Goal: Communication & Community: Answer question/provide support

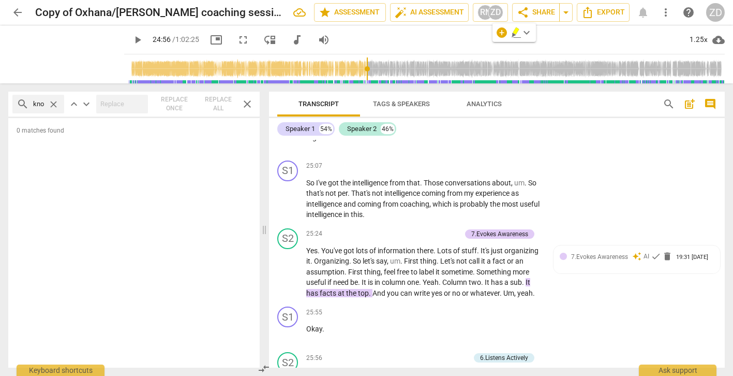
scroll to position [6719, 0]
click at [287, 198] on span "play_arrow" at bounding box center [288, 197] width 12 height 12
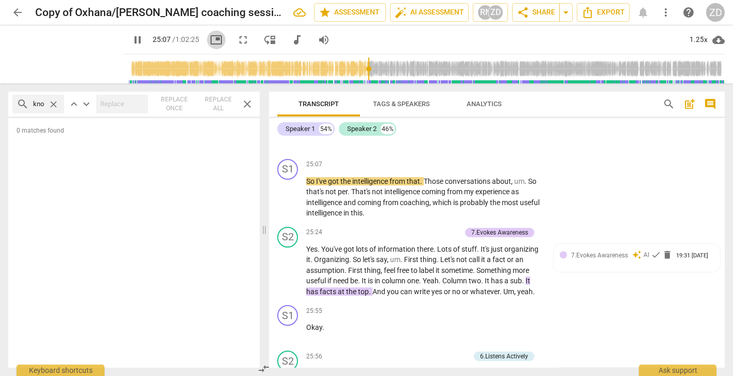
click at [210, 39] on span "picture_in_picture" at bounding box center [216, 40] width 12 height 12
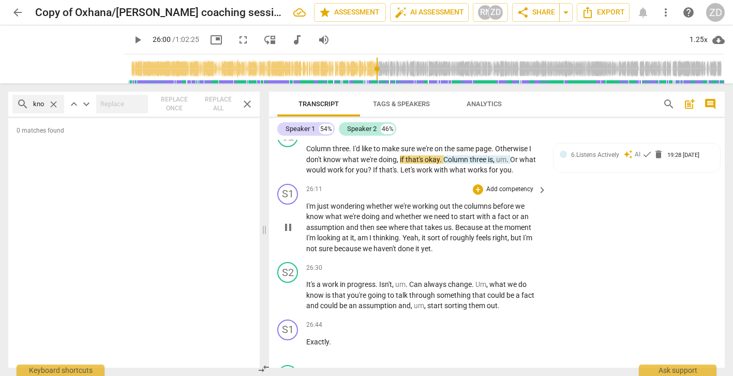
type input "1560"
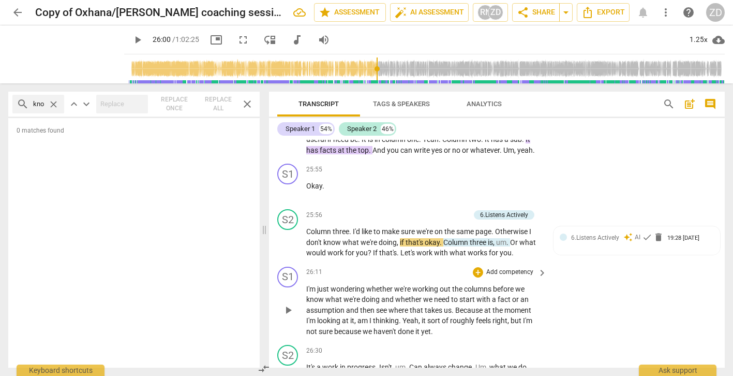
scroll to position [6858, 0]
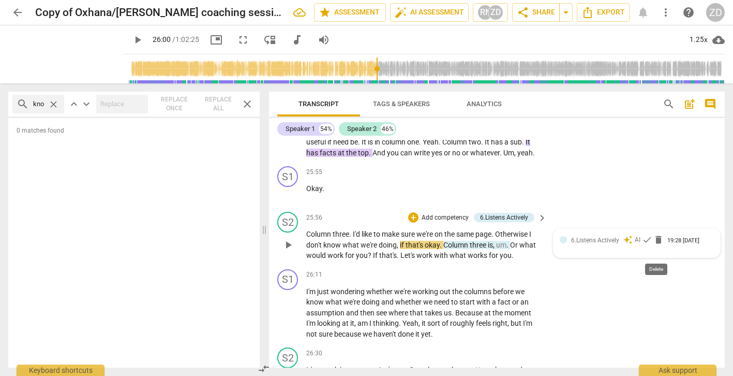
click at [657, 245] on span "delete" at bounding box center [658, 239] width 10 height 10
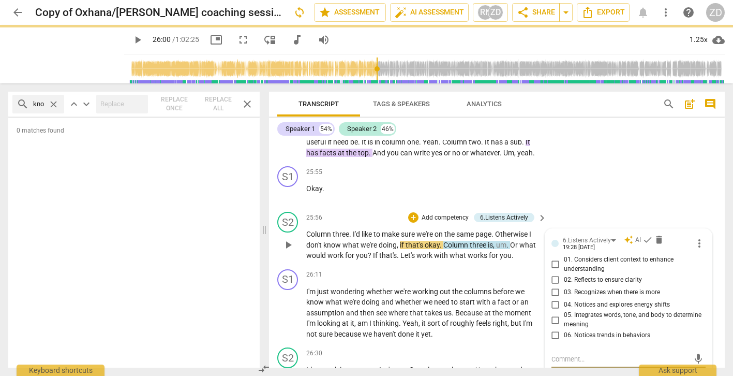
scroll to position [6865, 0]
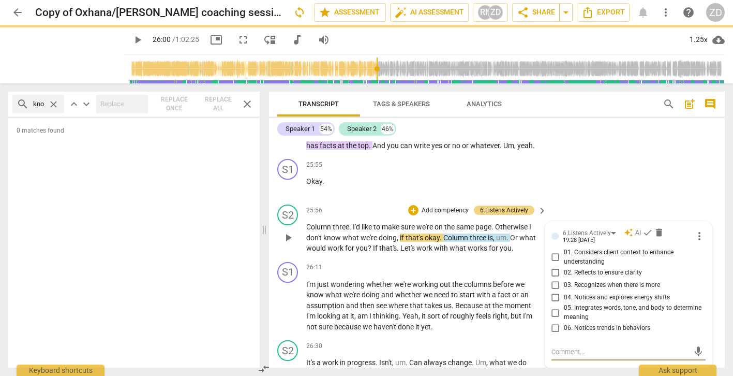
click at [657, 244] on div "S2 play_arrow pause 25:56 + Add competency 6.Listens Actively keyboard_arrow_ri…" at bounding box center [497, 228] width 456 height 57
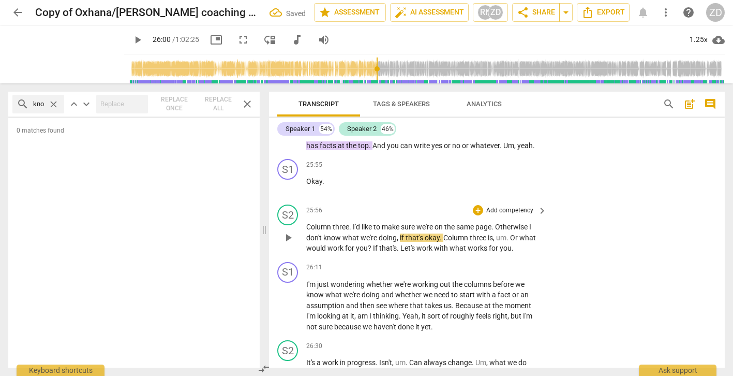
click at [515, 253] on p "Column three . I'd like to make sure we're on the same page . Otherwise I don't…" at bounding box center [423, 237] width 235 height 32
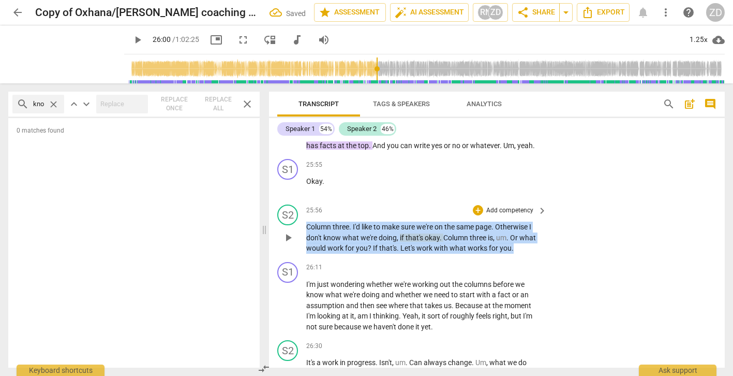
drag, startPoint x: 524, startPoint y: 263, endPoint x: 304, endPoint y: 239, distance: 221.6
click at [304, 239] on div "S2 play_arrow pause 25:56 + Add competency keyboard_arrow_right Column three . …" at bounding box center [497, 228] width 456 height 57
click at [516, 215] on p "Add competency" at bounding box center [509, 210] width 49 height 9
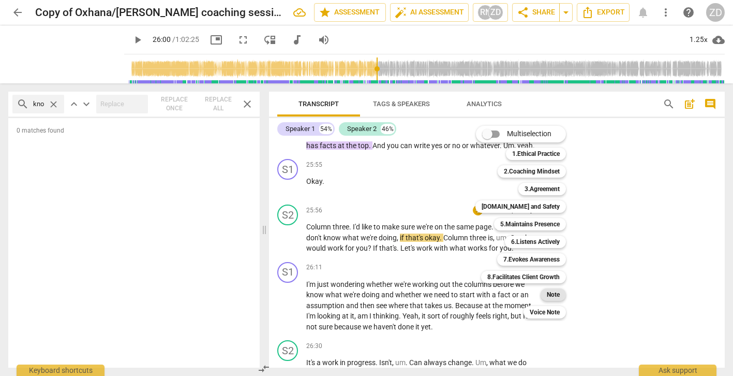
click at [547, 292] on b "Note" at bounding box center [553, 294] width 13 height 12
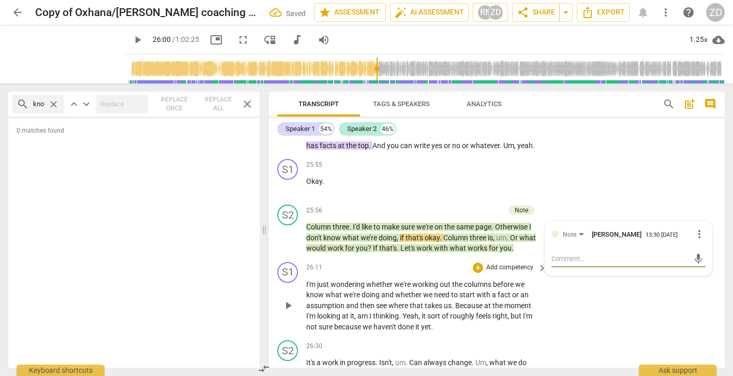
type textarea "W"
type textarea "Wh"
type textarea "Wha"
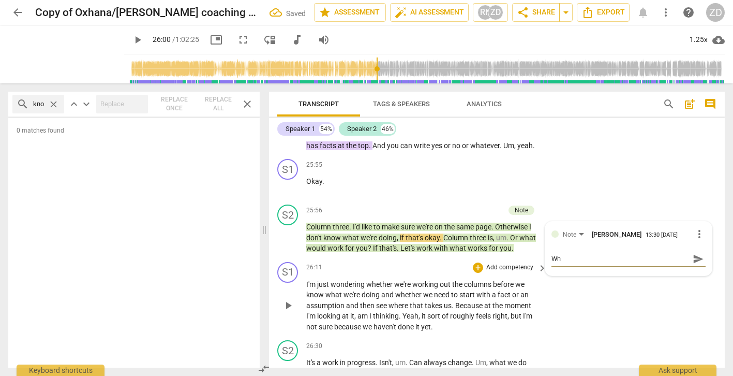
type textarea "Wha"
type textarea "What"
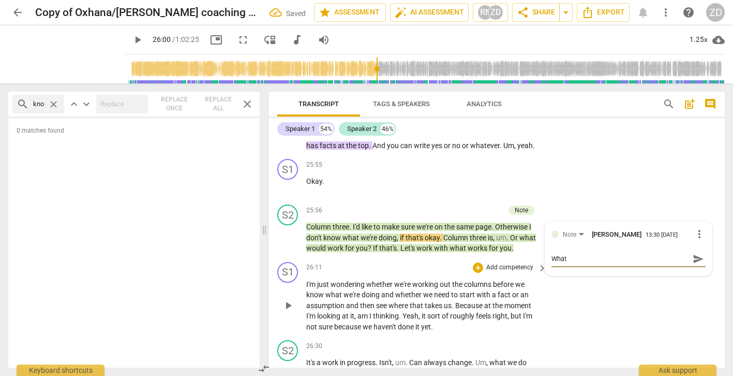
type textarea "What d"
type textarea "What do"
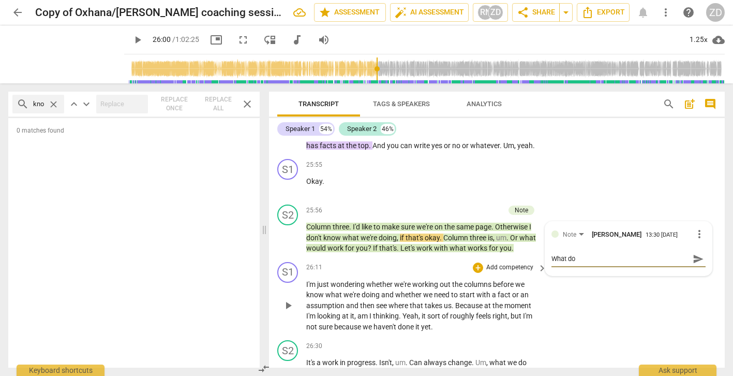
type textarea "What do"
type textarea "What do y"
type textarea "What do yo"
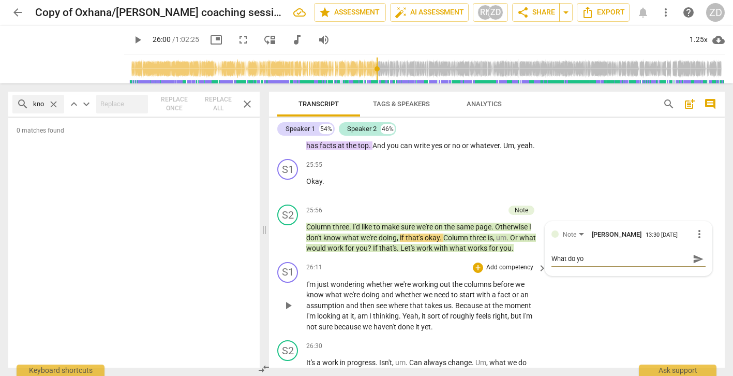
type textarea "What do you"
type textarea "What do you n"
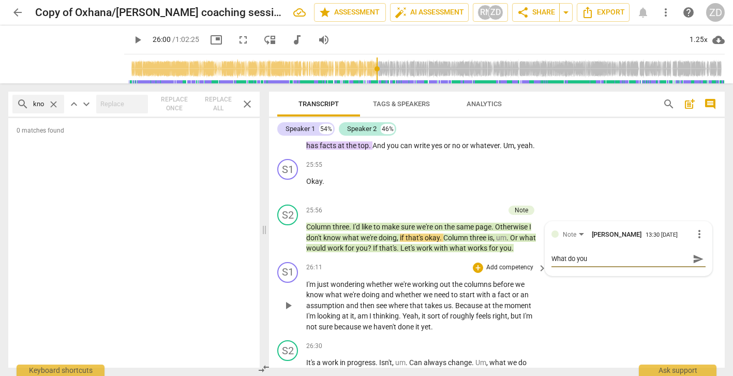
type textarea "What do you n"
type textarea "What do you no"
type textarea "What do you not"
type textarea "What do you noti"
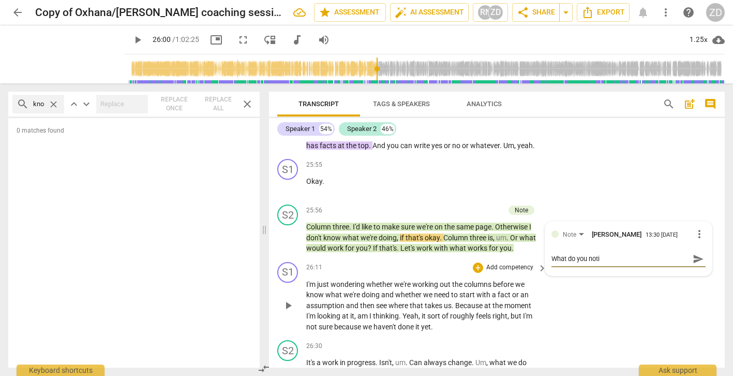
type textarea "What do you notic"
type textarea "What do you notice"
type textarea "What do you notice f"
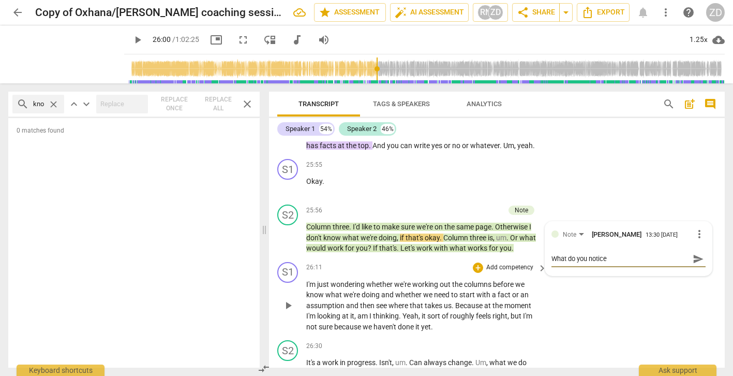
type textarea "What do you notice f"
type textarea "What do you notice fo"
type textarea "What do you notice for"
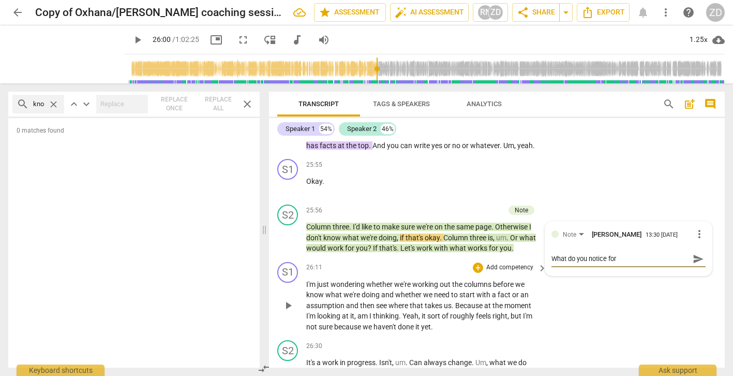
type textarea "What do you notice form"
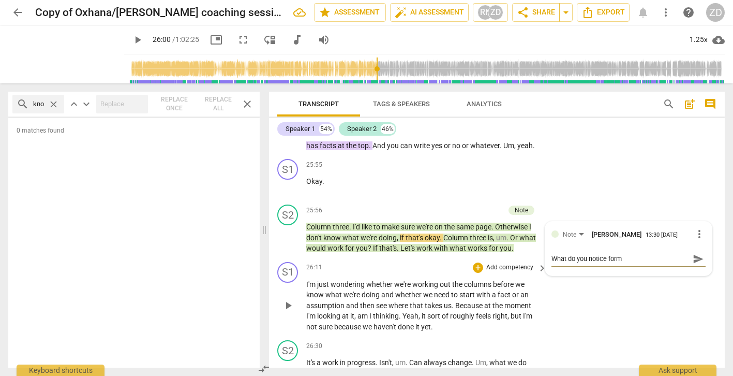
type textarea "What do you notice form"
type textarea "What do you notice for"
type textarea "What do you notice fo"
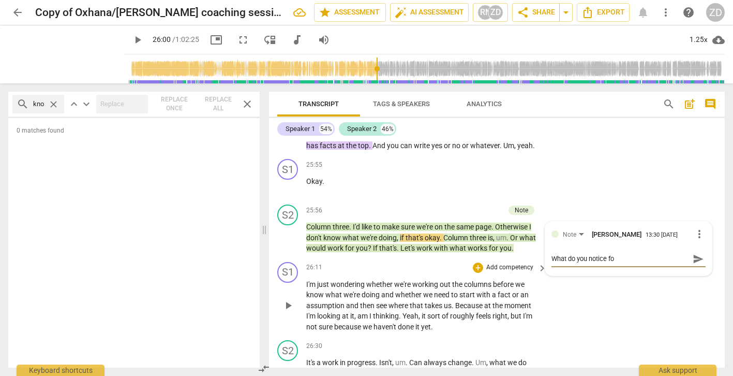
type textarea "What do you notice f"
type textarea "What do you notice fr"
type textarea "What do you notice fro"
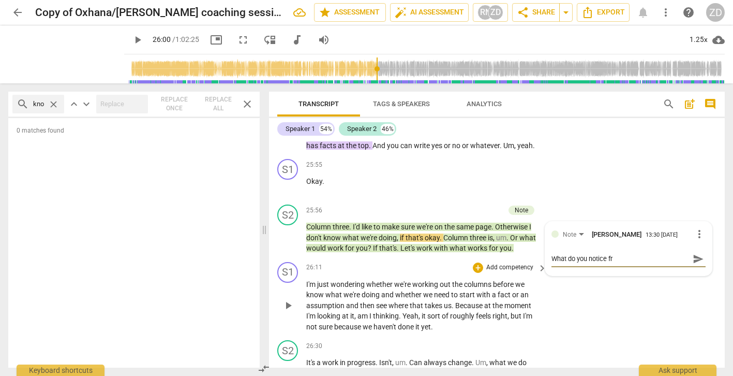
type textarea "What do you notice fro"
type textarea "What do you notice from"
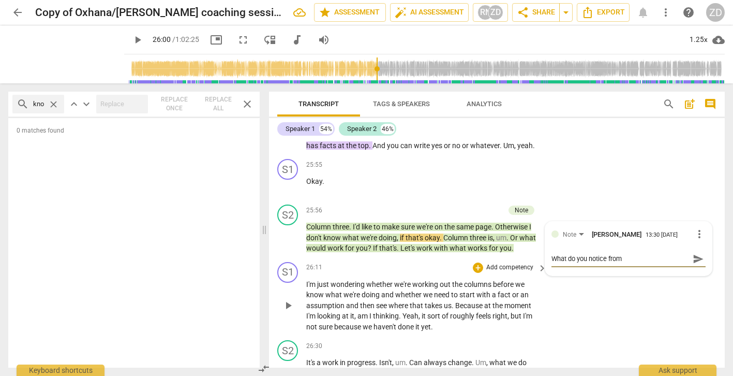
type textarea "What do you notice from t"
type textarea "What do you notice from th"
type textarea "What do you notice from the"
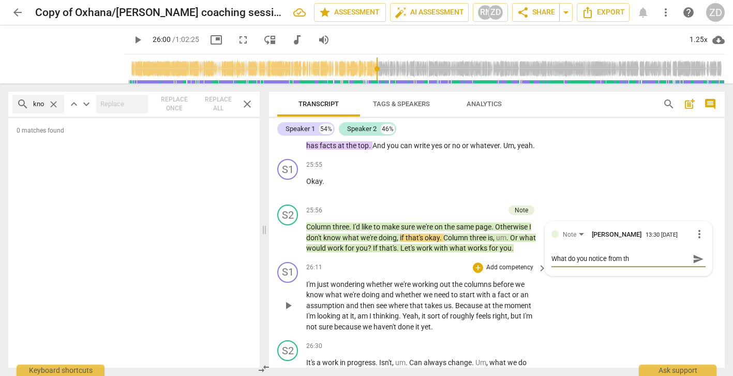
type textarea "What do you notice from the"
type textarea "What do you notice from the t"
type textarea "What do you notice from the th"
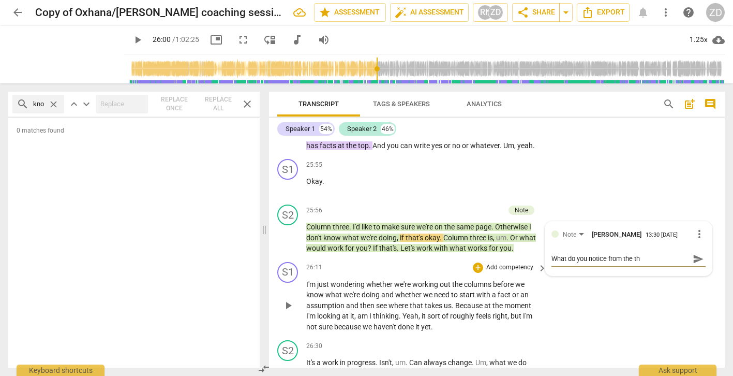
type textarea "What do you notice from the thi"
type textarea "What do you notice from the thin"
type textarea "What do you notice from the think"
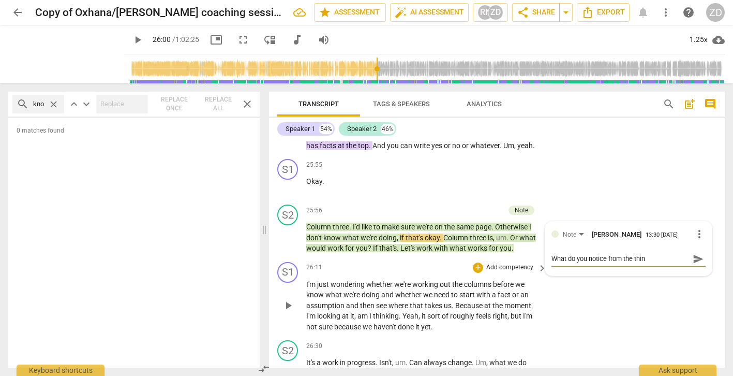
type textarea "What do you notice from the think"
type textarea "What do you notice from the thinke"
type textarea "What do you notice from the thinker"
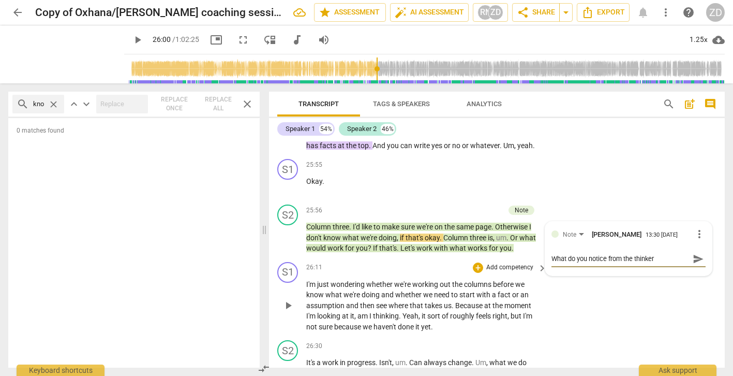
type textarea "What do you notice from the thinker?"
click at [695, 264] on span "send" at bounding box center [698, 258] width 11 height 11
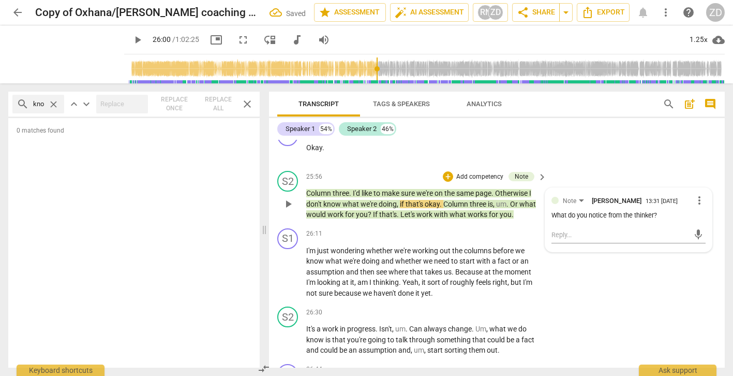
scroll to position [6902, 0]
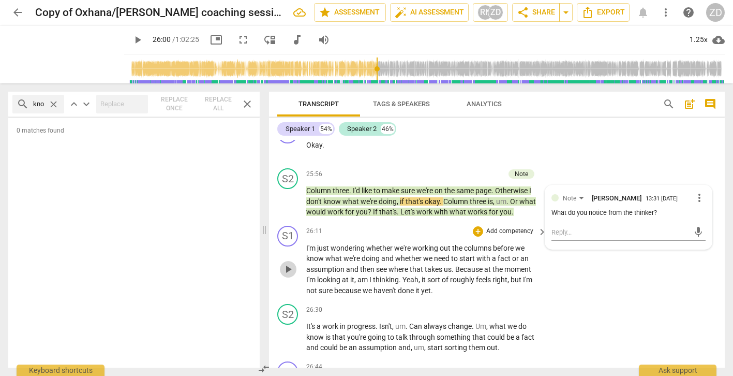
click at [289, 275] on span "play_arrow" at bounding box center [288, 269] width 12 height 12
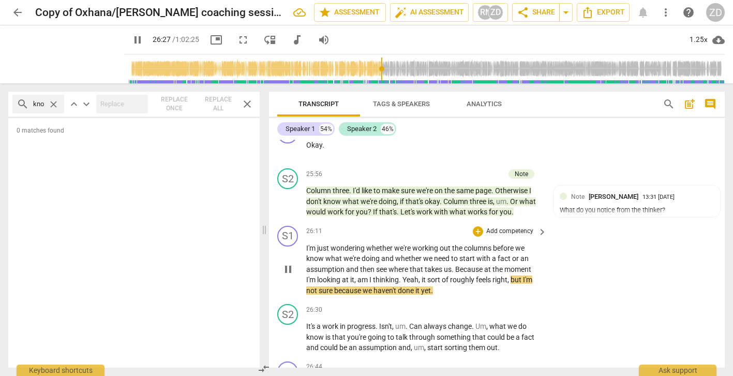
click at [289, 275] on span "pause" at bounding box center [288, 269] width 12 height 12
type input "1588"
click at [628, 215] on div "What do you notice from the thinker?" at bounding box center [637, 210] width 154 height 10
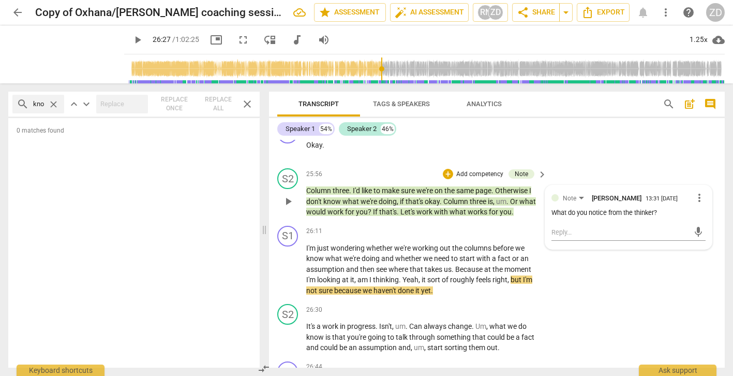
click at [663, 218] on div "What do you notice from the thinker?" at bounding box center [628, 213] width 154 height 10
click at [661, 218] on div "What do you notice from the thinker?" at bounding box center [628, 213] width 154 height 10
drag, startPoint x: 662, startPoint y: 224, endPoint x: 534, endPoint y: 229, distance: 127.9
click at [534, 221] on div "S2 play_arrow pause 25:56 + Add competency Note keyboard_arrow_right Column thr…" at bounding box center [497, 192] width 456 height 57
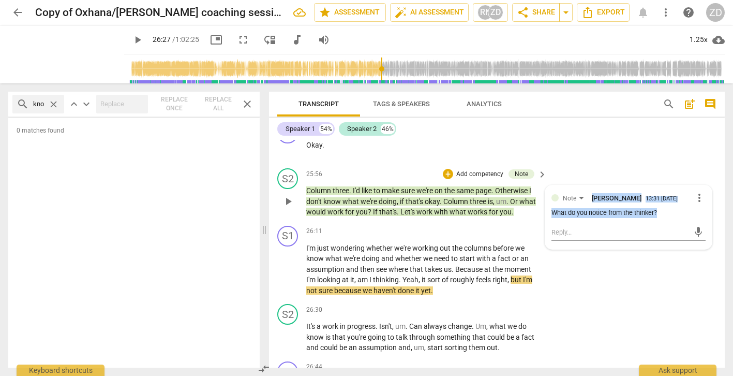
copy div "Note [PERSON_NAME] 13:31 [DATE] more_vert What do you notice from the thinker?"
click at [697, 204] on span "more_vert" at bounding box center [699, 197] width 12 height 12
click at [696, 231] on li "Delete" at bounding box center [706, 229] width 36 height 20
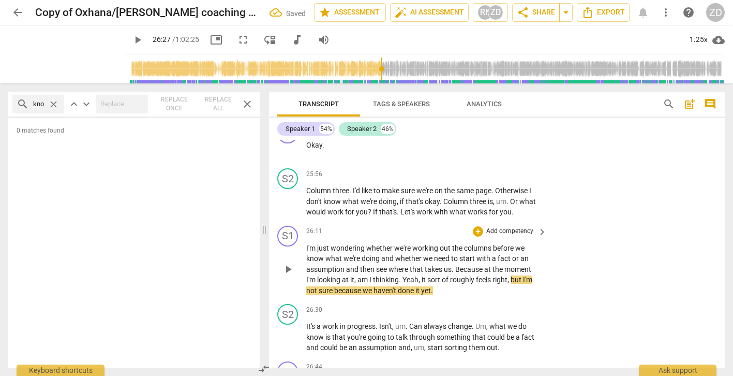
click at [452, 296] on p "I'm just wondering whether we're working out the columns before we know what we…" at bounding box center [423, 269] width 235 height 53
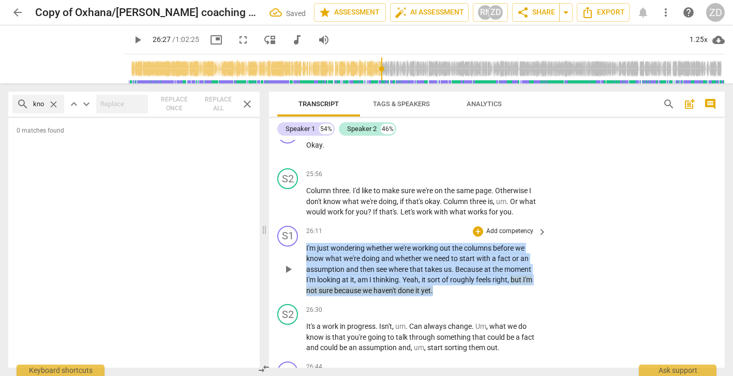
drag, startPoint x: 450, startPoint y: 303, endPoint x: 302, endPoint y: 259, distance: 154.3
click at [302, 259] on div "S1 play_arrow pause 26:11 + Add competency keyboard_arrow_right I'm just wonder…" at bounding box center [497, 260] width 456 height 79
click at [501, 236] on p "Add competency" at bounding box center [509, 231] width 49 height 9
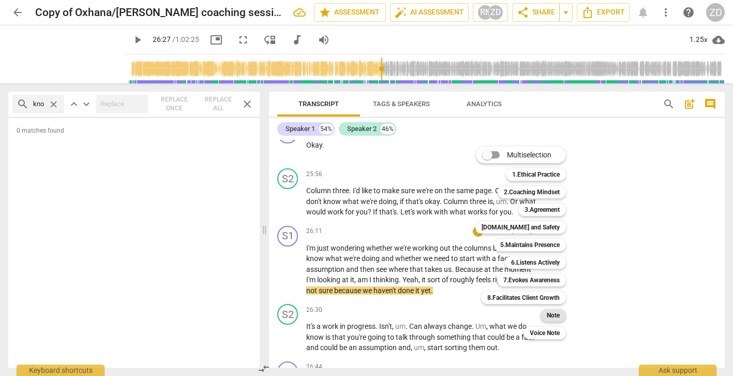
click at [555, 318] on b "Note" at bounding box center [553, 315] width 13 height 12
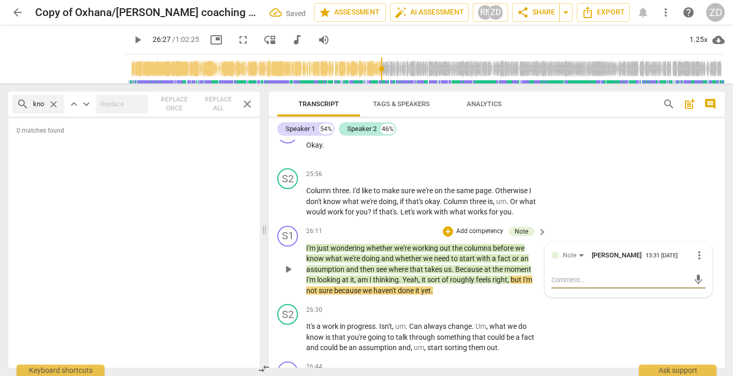
paste textarea "[PERSON_NAME] 13:31 [DATE] What do you notice from the thinker?"
type textarea "[PERSON_NAME] 13:31 [DATE] What do you notice from the thinker?"
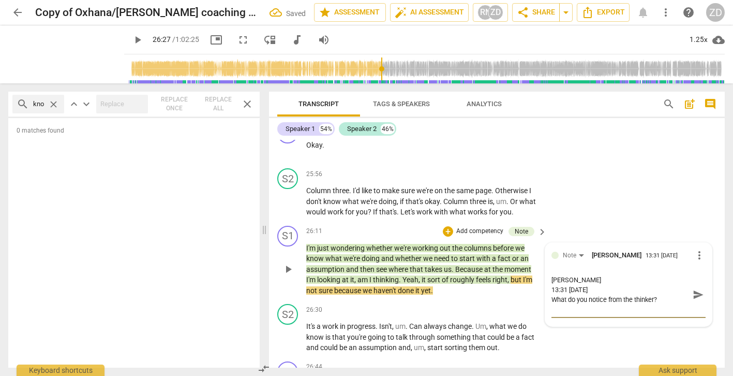
drag, startPoint x: 601, startPoint y: 309, endPoint x: 542, endPoint y: 292, distance: 61.9
click at [542, 292] on div "S1 play_arrow pause 26:11 + Add competency Note keyboard_arrow_right I'm just w…" at bounding box center [497, 260] width 456 height 79
type textarea "What do you notice from the thinker?"
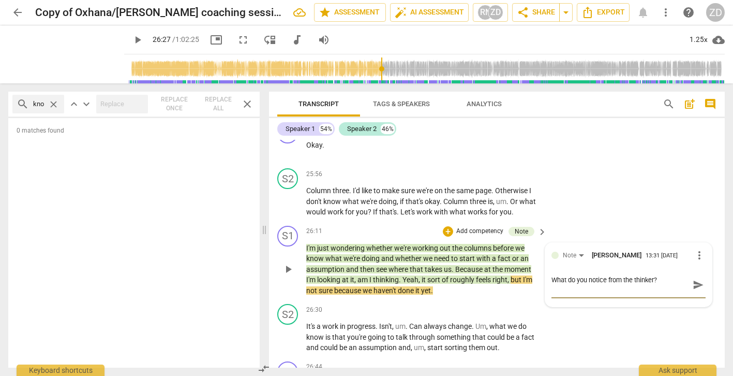
click at [551, 294] on textarea "What do you notice from the thinker?" at bounding box center [620, 285] width 138 height 20
type textarea "What do you notice from the thinker?"
drag, startPoint x: 607, startPoint y: 291, endPoint x: 621, endPoint y: 292, distance: 14.0
click at [621, 285] on textarea "What do you notice from the thinker?" at bounding box center [620, 280] width 138 height 10
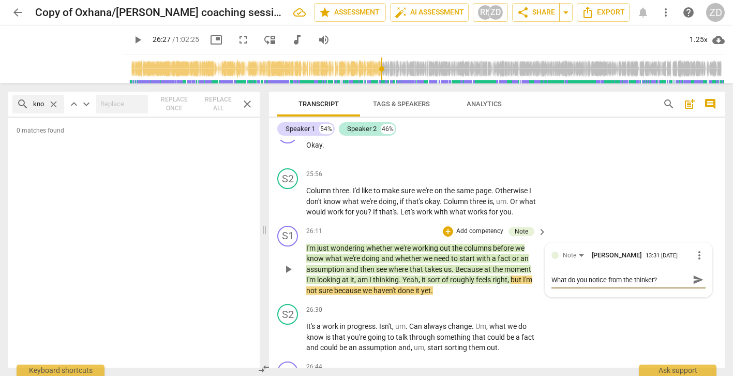
type textarea "What do you notice w the thinker?"
type textarea "What do you notice wh the thinker?"
type textarea "What do you notice whe the thinker?"
type textarea "What do you notice when the thinker?"
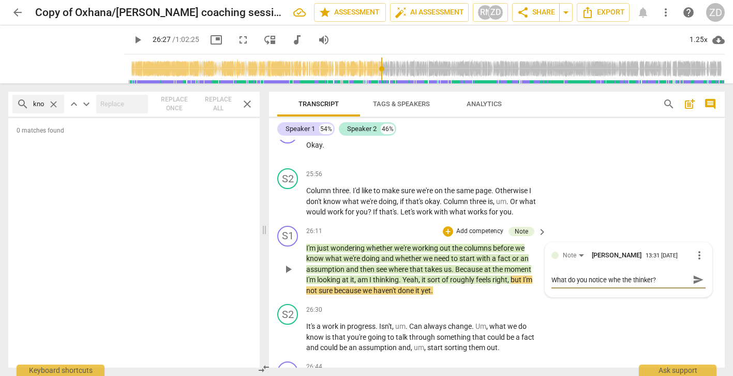
type textarea "What do you notice when the thinker?"
type textarea "What do you notice when y the thinker?"
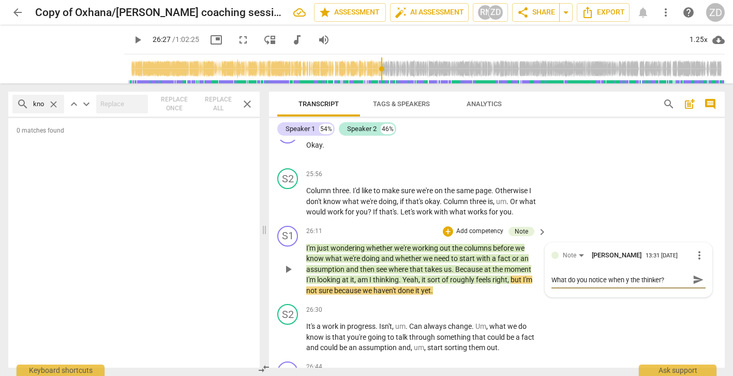
type textarea "What do you notice when yo the thinker?"
type textarea "What do you notice when you the thinker?"
click at [693, 285] on span "send" at bounding box center [698, 279] width 11 height 11
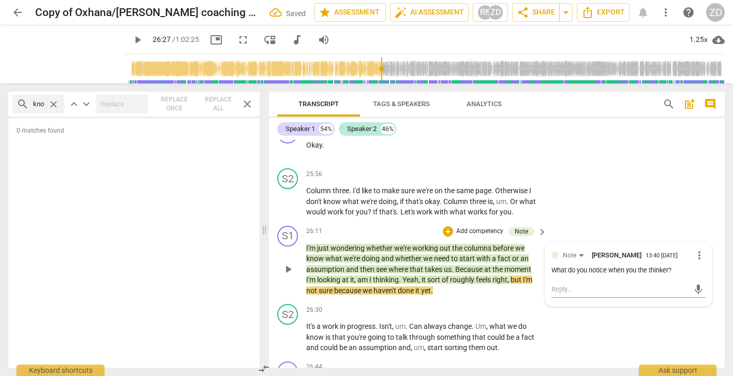
click at [288, 275] on span "play_arrow" at bounding box center [288, 269] width 12 height 12
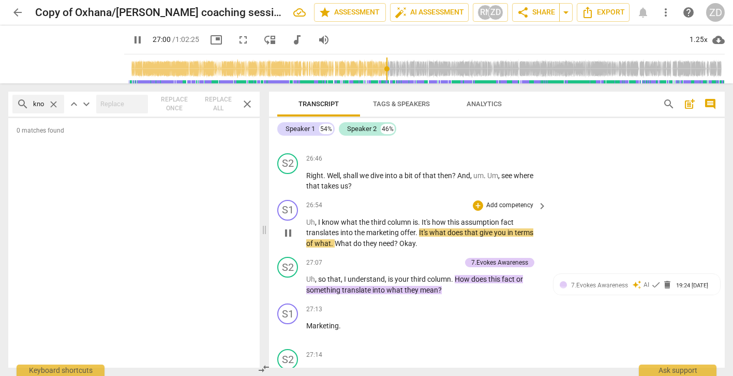
scroll to position [7156, 0]
click at [285, 238] on span "pause" at bounding box center [288, 232] width 12 height 12
click at [285, 238] on span "play_arrow" at bounding box center [288, 232] width 12 height 12
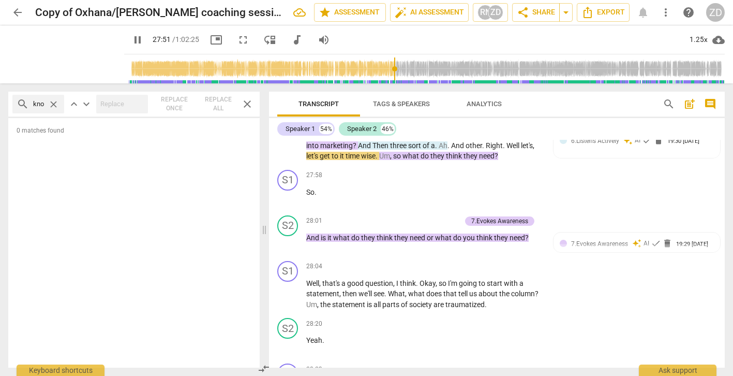
scroll to position [7506, 0]
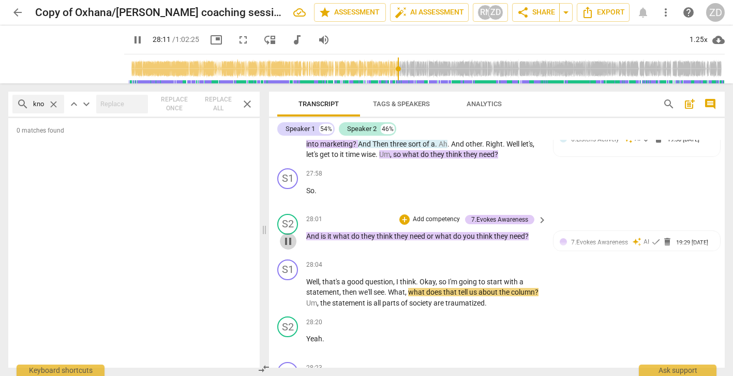
click at [288, 247] on span "pause" at bounding box center [288, 241] width 12 height 12
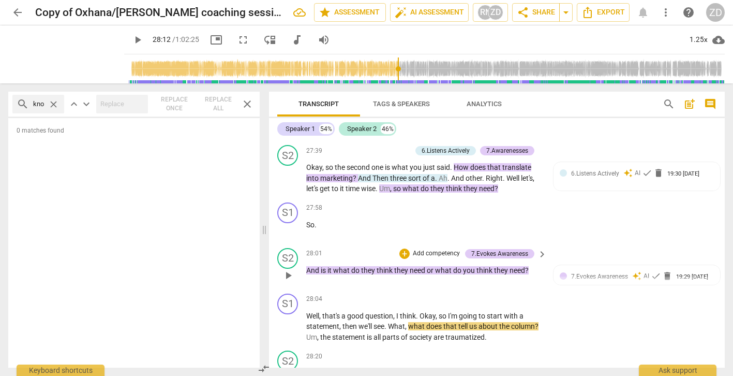
scroll to position [7475, 0]
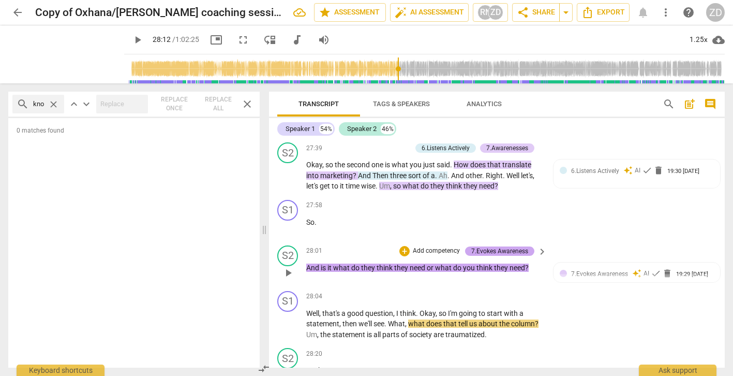
click at [509, 256] on div "7.Evokes Awareness" at bounding box center [499, 250] width 57 height 9
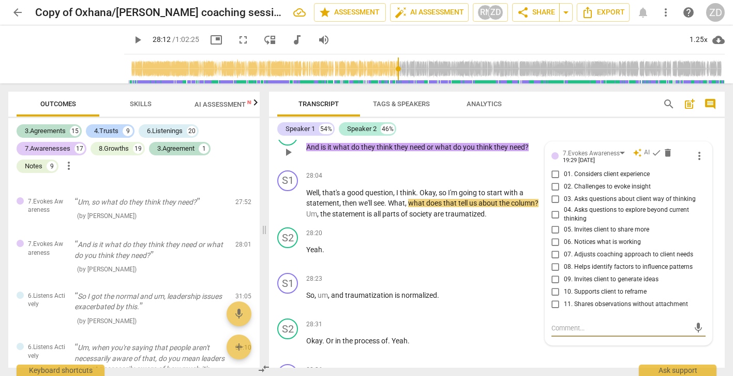
scroll to position [7592, 0]
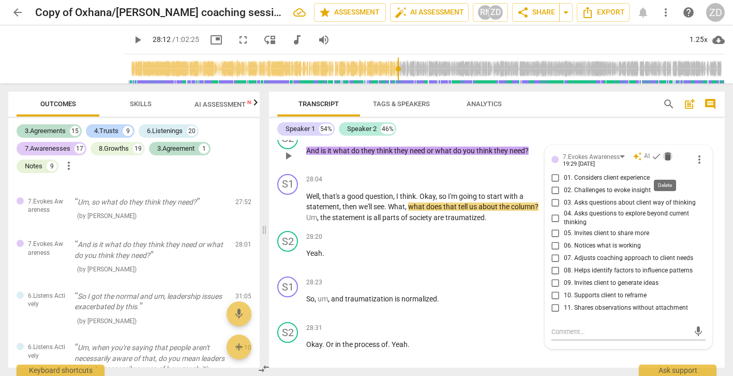
click at [666, 161] on span "delete" at bounding box center [668, 156] width 10 height 10
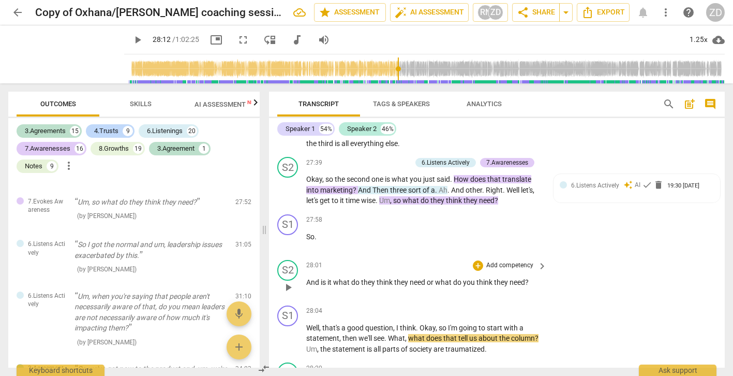
scroll to position [7460, 0]
click at [290, 248] on span "play_arrow" at bounding box center [288, 242] width 12 height 12
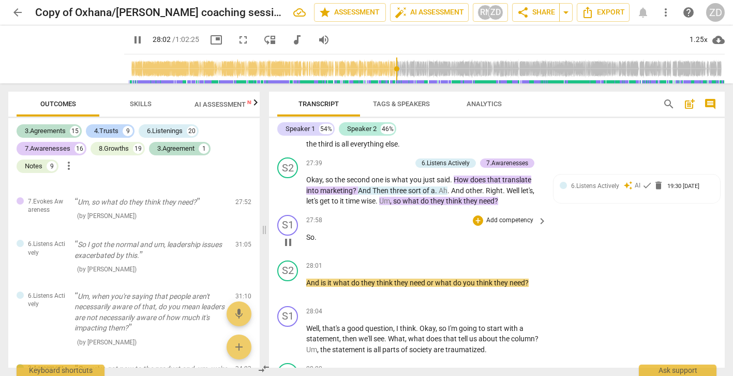
click at [290, 248] on span "pause" at bounding box center [288, 242] width 12 height 12
type input "1683"
drag, startPoint x: 319, startPoint y: 248, endPoint x: 304, endPoint y: 248, distance: 15.5
click at [304, 248] on div "S1 play_arrow pause 27:58 + Add competency keyboard_arrow_right So ." at bounding box center [497, 234] width 456 height 46
click at [488, 225] on p "Add competency" at bounding box center [509, 220] width 49 height 9
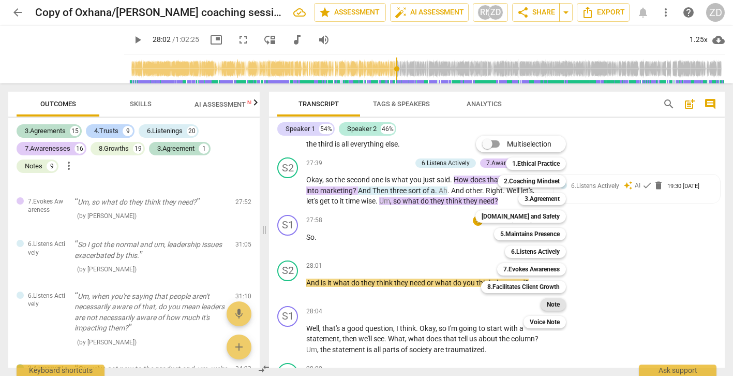
click at [544, 303] on div "Note" at bounding box center [553, 304] width 25 height 12
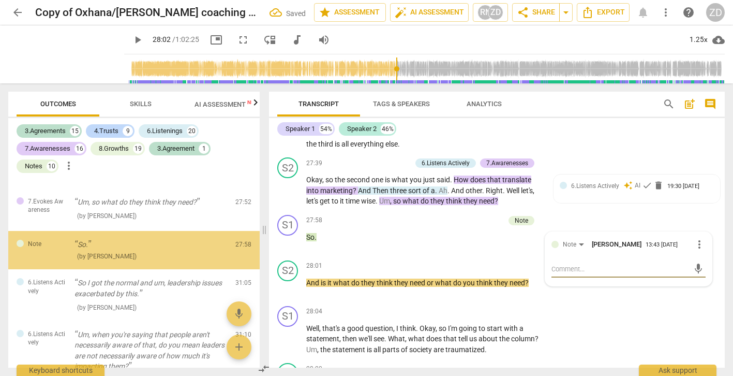
scroll to position [3350, 0]
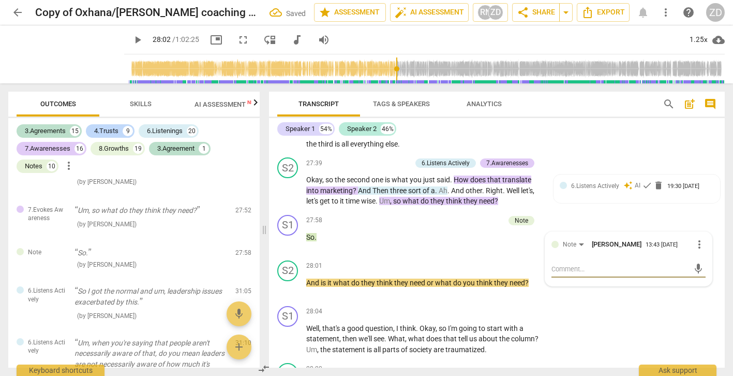
type textarea "w"
type textarea "wh"
type textarea "wha"
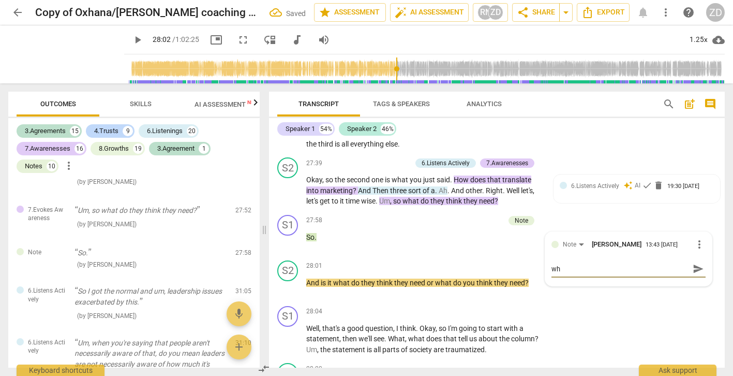
type textarea "wha"
type textarea "what"
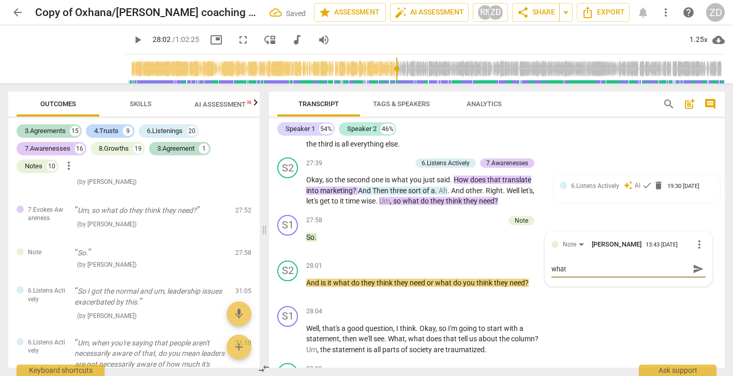
type textarea "what c"
type textarea "what ca"
type textarea "what can"
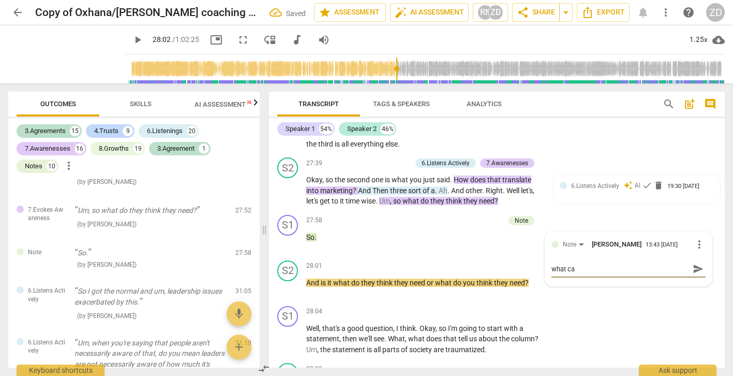
type textarea "what can"
type textarea "what can y"
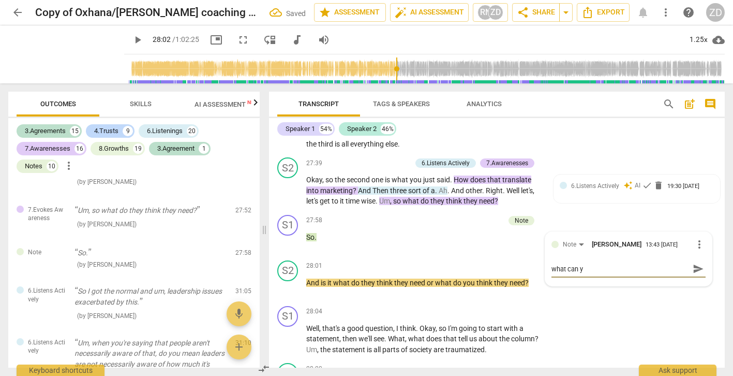
type textarea "what can yo"
type textarea "what can you"
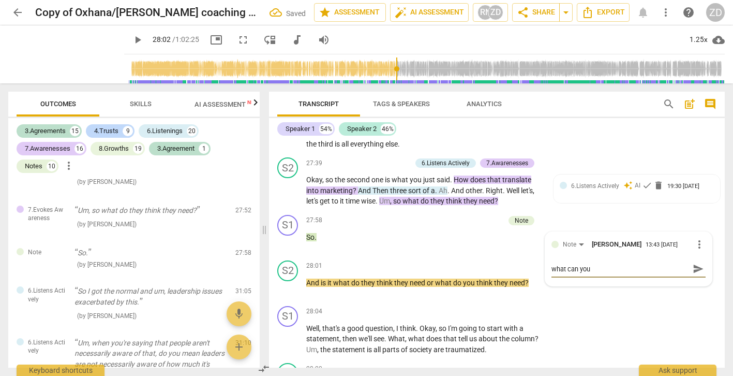
type textarea "what can you"
type textarea "what can you s"
type textarea "what can you se"
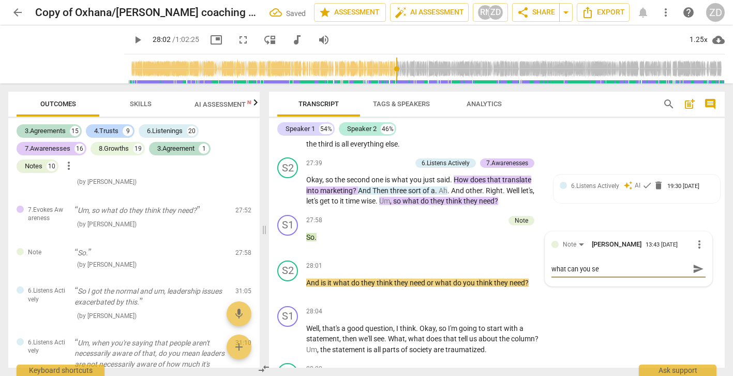
type textarea "what can you see"
type textarea "what can you see h"
type textarea "what can you see ha"
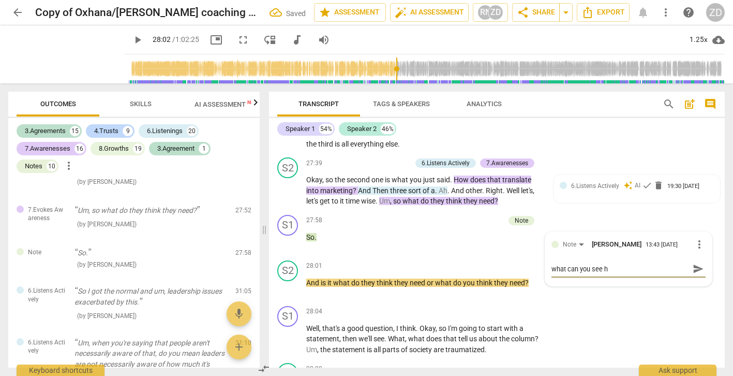
type textarea "what can you see ha"
type textarea "what can you see hap"
type textarea "what can you see happ"
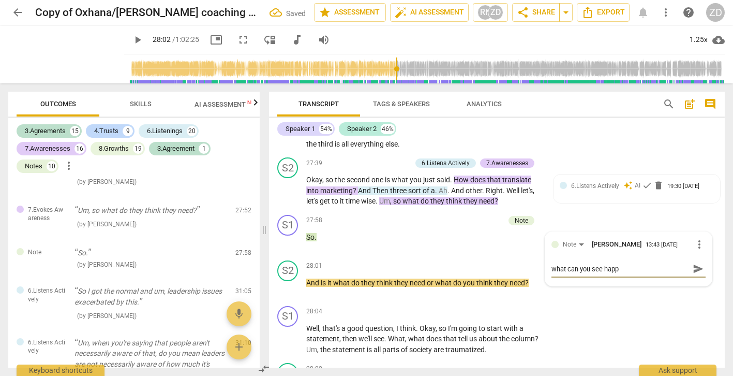
type textarea "what can you see [PERSON_NAME]"
type textarea "what can you see happen"
type textarea "what can you see happeni"
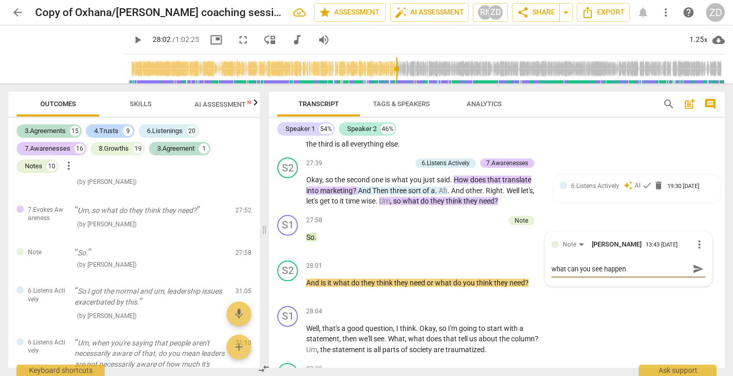
type textarea "what can you see happeni"
type textarea "what can you see happenin"
type textarea "what can you see happening"
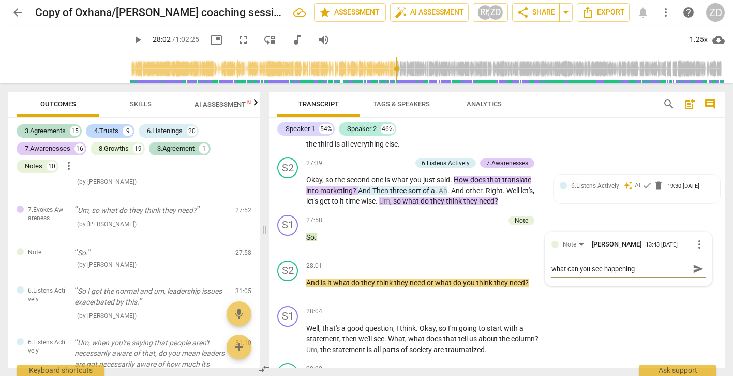
type textarea "what can you see happening"
type textarea "what can you see happening w"
type textarea "what can you see happening wi"
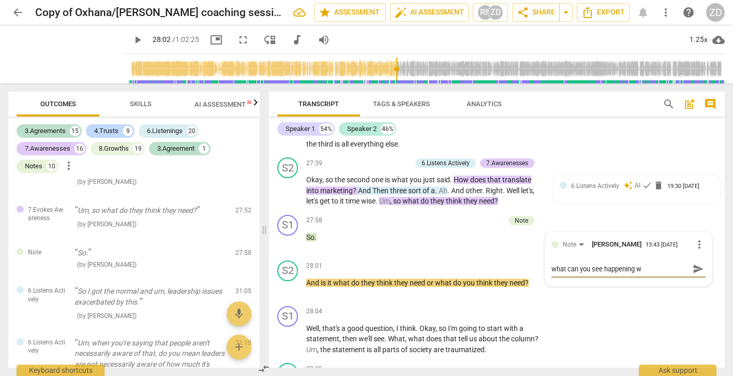
type textarea "what can you see happening wi"
type textarea "what can you see happening wit"
type textarea "what can you see happening with"
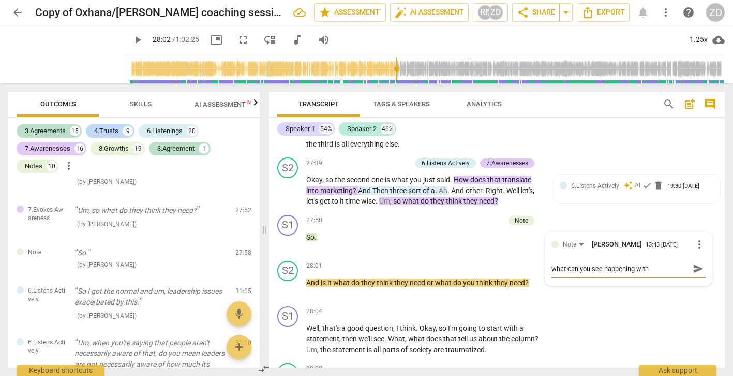
type textarea "what can you see happening with t"
type textarea "what can you see happening with th"
type textarea "what can you see happening with the"
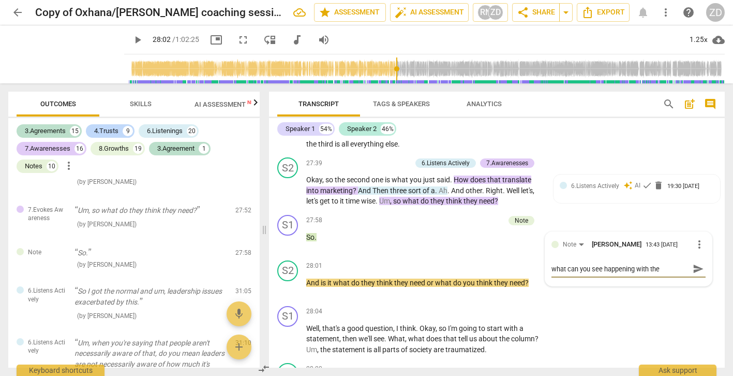
type textarea "what can you see happening with the"
type textarea "what can you see happening with the t"
type textarea "what can you see happening with the th"
type textarea "what can you see happening with the thn"
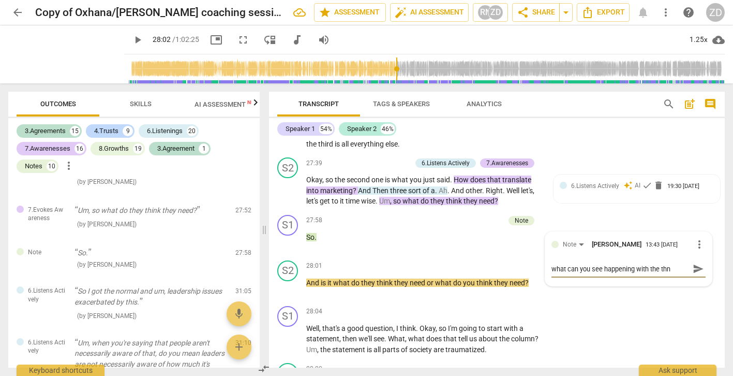
type textarea "what can you see happening with the th"
type textarea "what can you see happening with the t"
type textarea "what can you see happening with the"
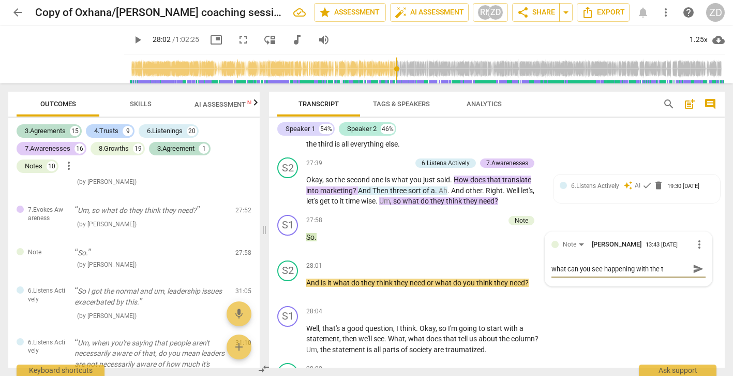
type textarea "what can you see happening with the"
type textarea "what can you see happening with th"
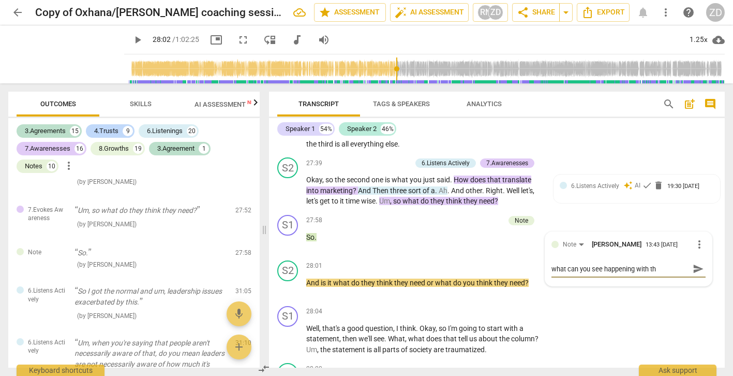
type textarea "what can you see happening with t"
type textarea "what can you see happening with"
type textarea "what can you see happening with t"
type textarea "what can you see happening with th"
type textarea "what can you see happening with the"
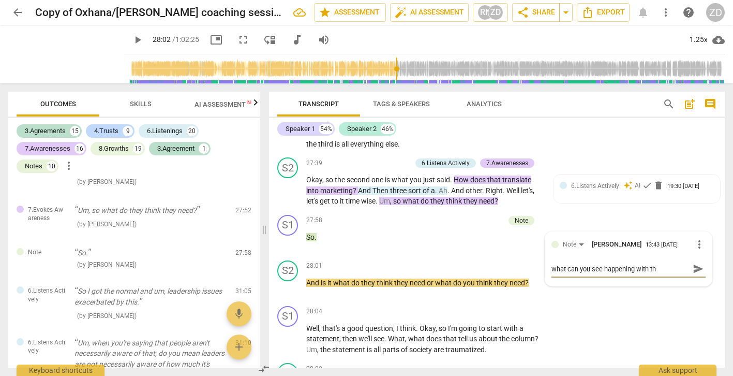
type textarea "what can you see happening with the"
type textarea "what can you see happening with the t"
type textarea "what can you see happening with the th"
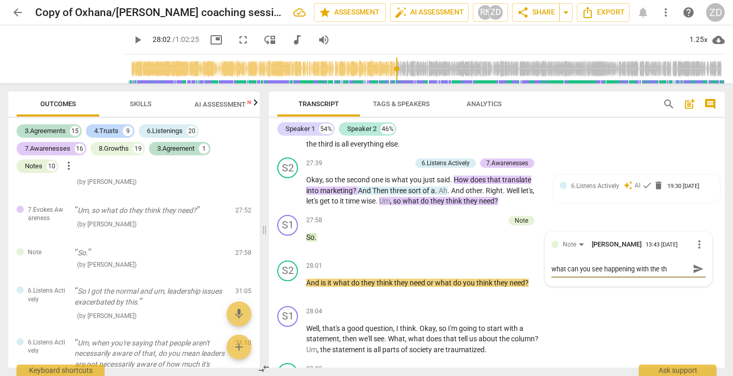
type textarea "what can you see happening with the thi"
click at [694, 274] on span "send" at bounding box center [698, 268] width 11 height 11
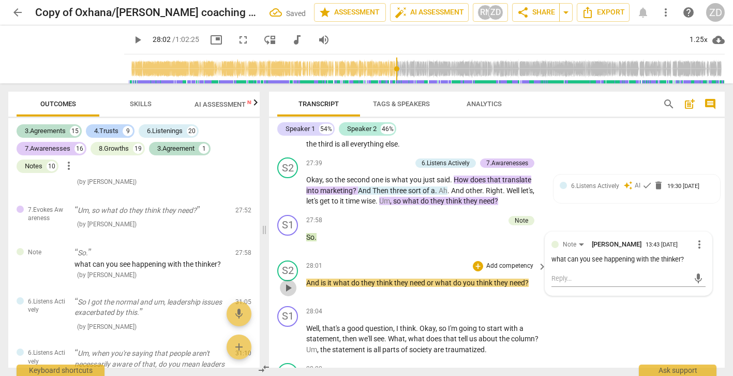
click at [291, 294] on span "play_arrow" at bounding box center [288, 287] width 12 height 12
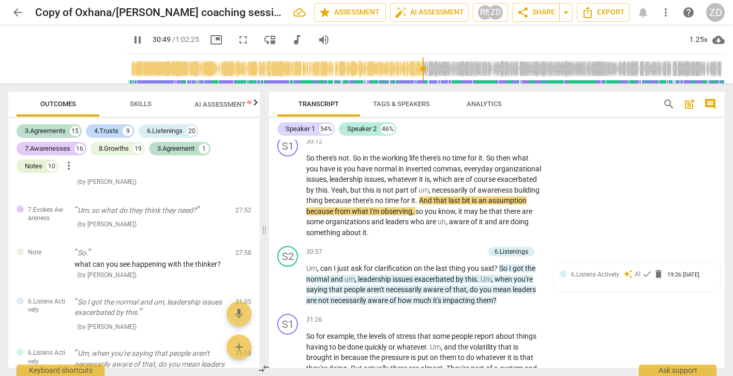
scroll to position [8267, 0]
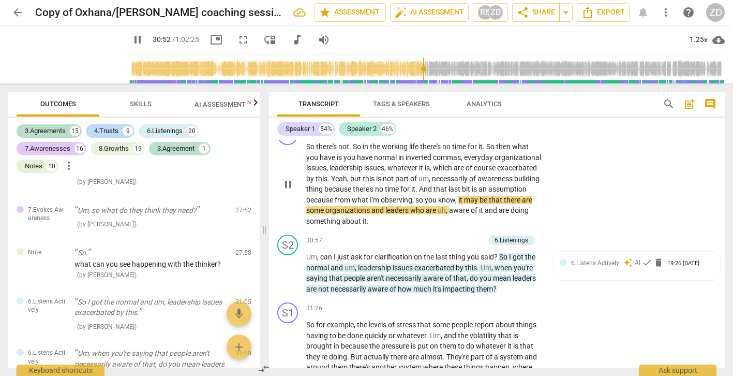
click at [288, 190] on span "pause" at bounding box center [288, 184] width 12 height 12
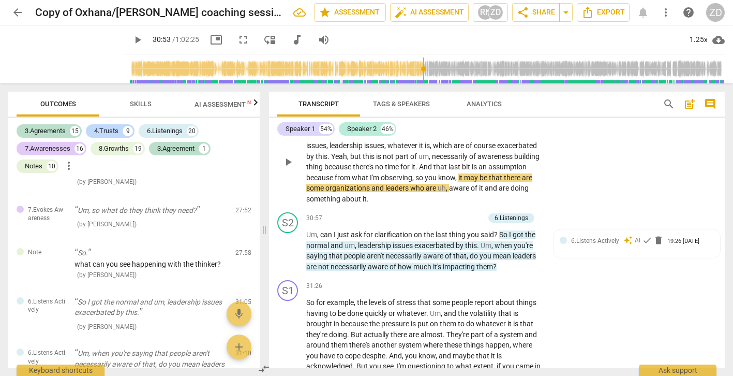
scroll to position [8293, 0]
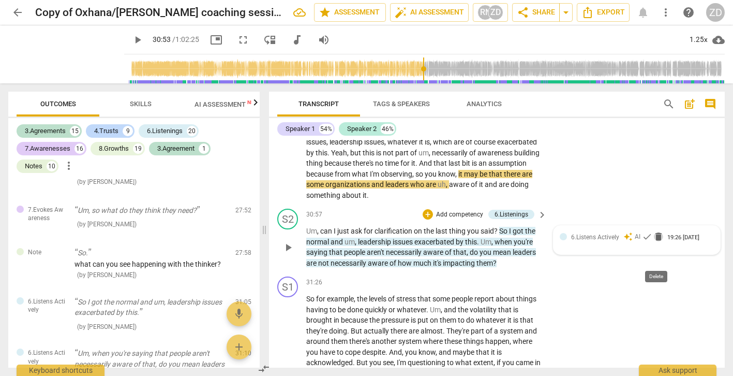
click at [657, 242] on span "delete" at bounding box center [658, 236] width 10 height 10
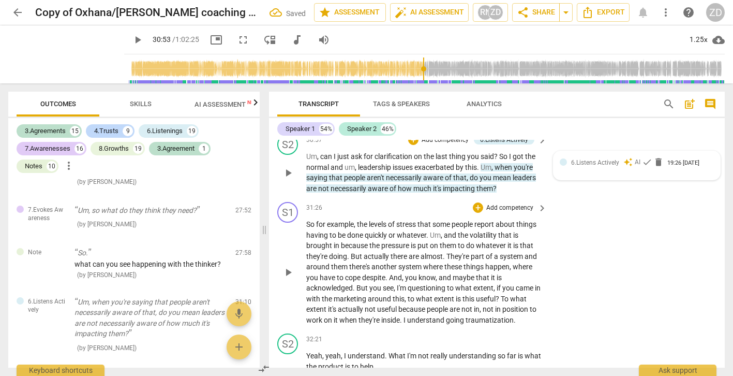
scroll to position [8364, 0]
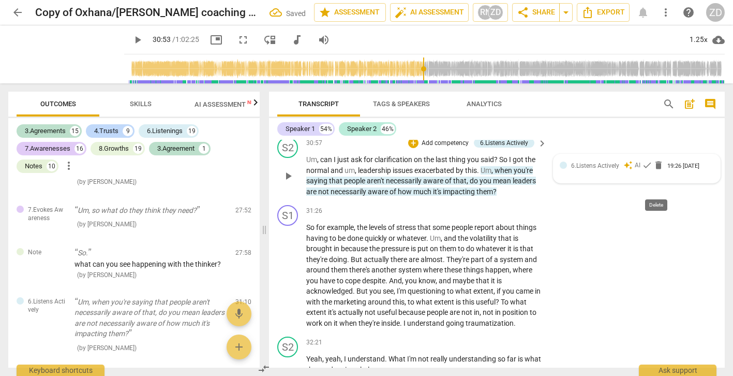
click at [656, 170] on span "delete" at bounding box center [658, 165] width 10 height 10
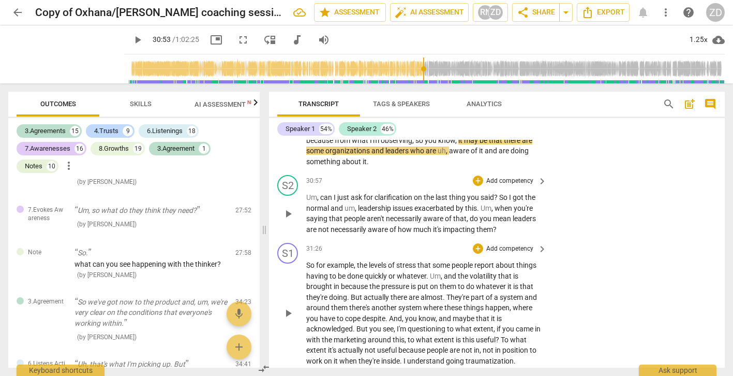
scroll to position [8324, 0]
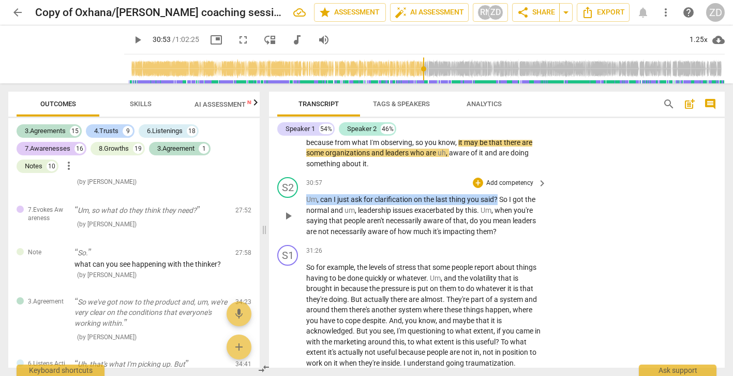
drag, startPoint x: 499, startPoint y: 218, endPoint x: 305, endPoint y: 221, distance: 194.0
click at [305, 221] on div "S2 play_arrow pause 30:57 + Add competency keyboard_arrow_right Um , can I just…" at bounding box center [497, 207] width 456 height 68
click at [525, 208] on icon "button" at bounding box center [524, 206] width 6 height 7
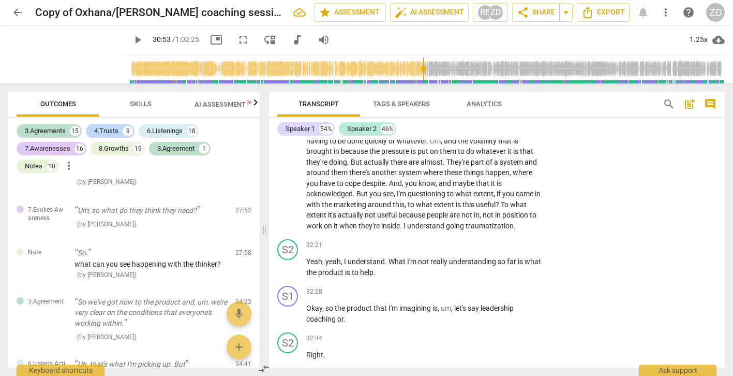
scroll to position [8471, 0]
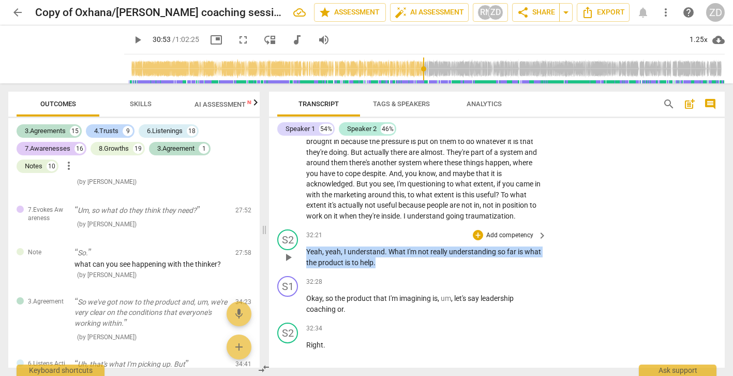
drag, startPoint x: 404, startPoint y: 283, endPoint x: 301, endPoint y: 273, distance: 104.0
click at [301, 272] on div "S2 play_arrow pause 32:21 + Add competency keyboard_arrow_right Yeah , yeah , I…" at bounding box center [497, 248] width 456 height 47
click at [416, 272] on icon "button" at bounding box center [417, 269] width 6 height 7
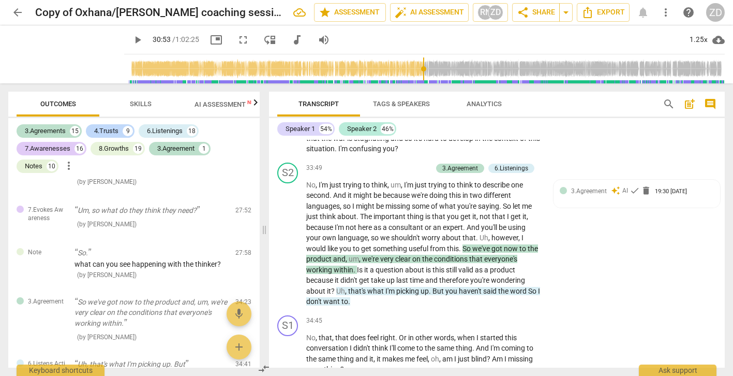
scroll to position [9003, 0]
click at [291, 248] on span "play_arrow" at bounding box center [288, 242] width 12 height 12
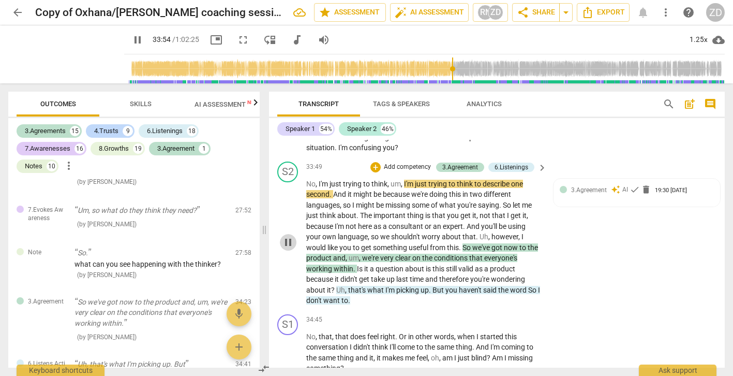
click at [291, 248] on span "pause" at bounding box center [288, 242] width 12 height 12
drag, startPoint x: 423, startPoint y: 172, endPoint x: 350, endPoint y: 172, distance: 72.9
click at [350, 153] on p "This , this developing in the context of stagnation , of , you know , the fact …" at bounding box center [423, 137] width 235 height 32
click at [431, 156] on icon "button" at bounding box center [435, 156] width 10 height 12
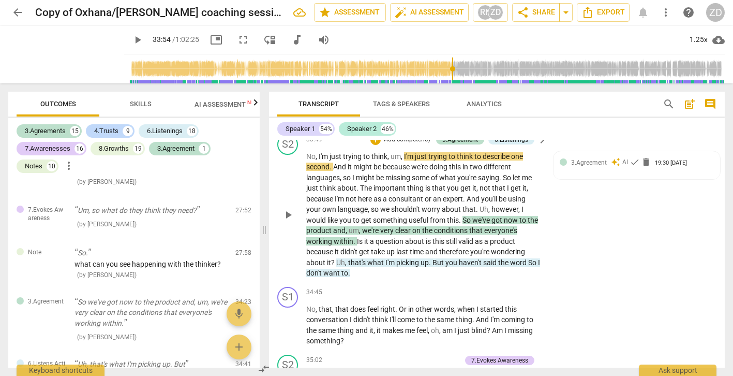
scroll to position [9034, 0]
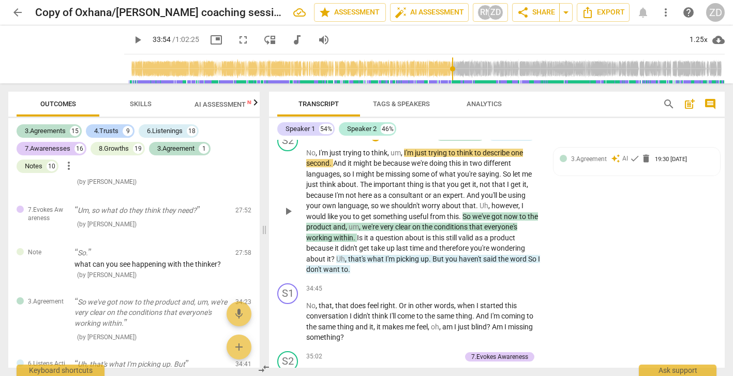
click at [290, 217] on span "play_arrow" at bounding box center [288, 211] width 12 height 12
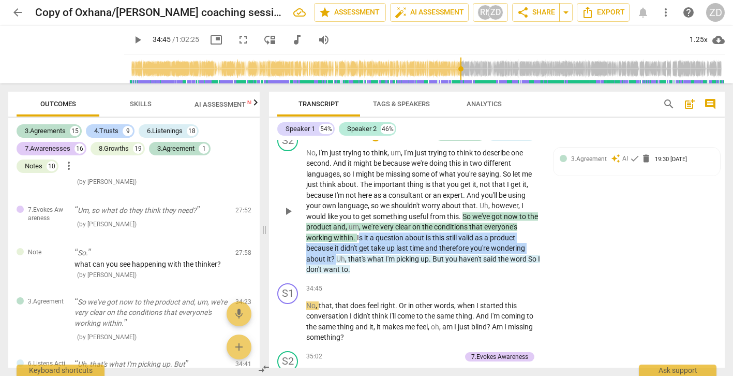
drag, startPoint x: 358, startPoint y: 261, endPoint x: 336, endPoint y: 279, distance: 28.6
click at [336, 275] on p "No , I'm just trying to think , um , I'm just trying to think to describe one s…" at bounding box center [423, 210] width 235 height 127
click at [357, 267] on icon "button" at bounding box center [359, 265] width 6 height 7
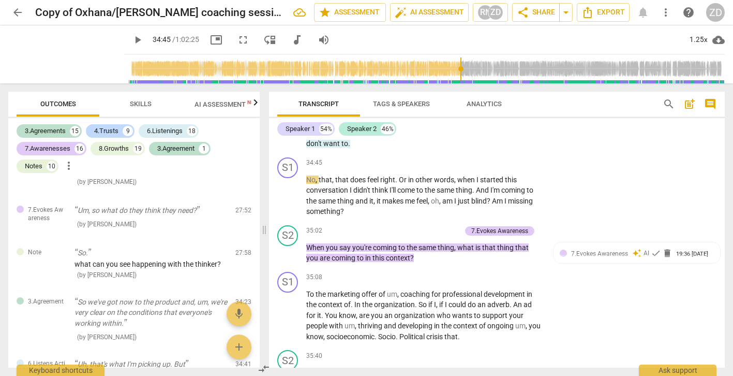
scroll to position [9160, 0]
click at [667, 258] on span "delete" at bounding box center [667, 252] width 10 height 10
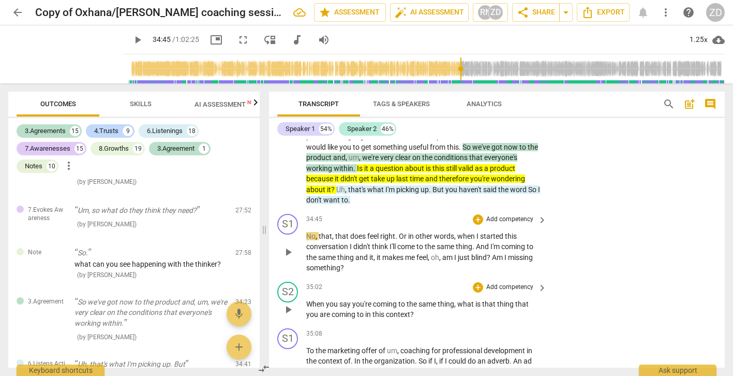
scroll to position [9096, 0]
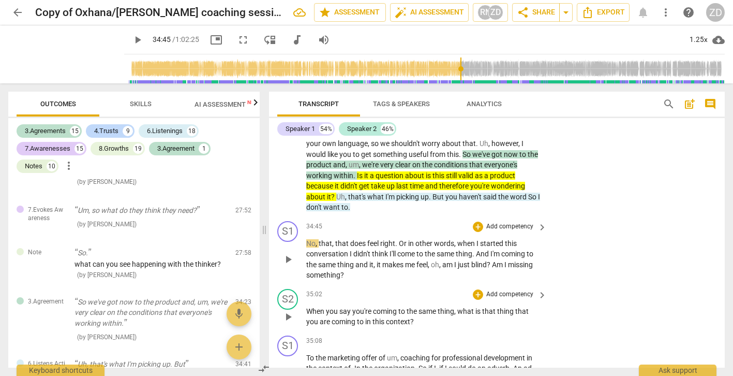
click at [288, 265] on span "play_arrow" at bounding box center [288, 259] width 12 height 12
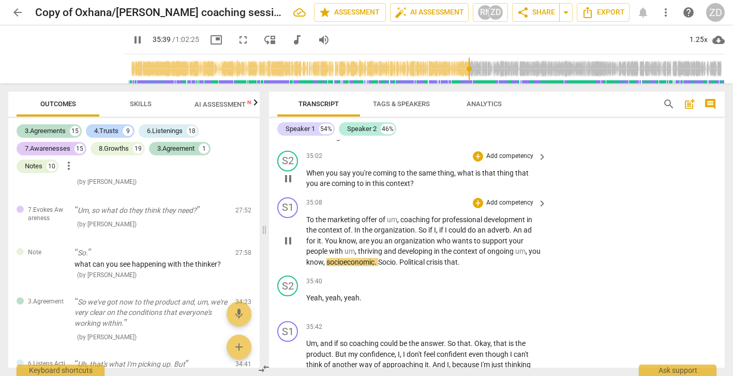
scroll to position [9229, 0]
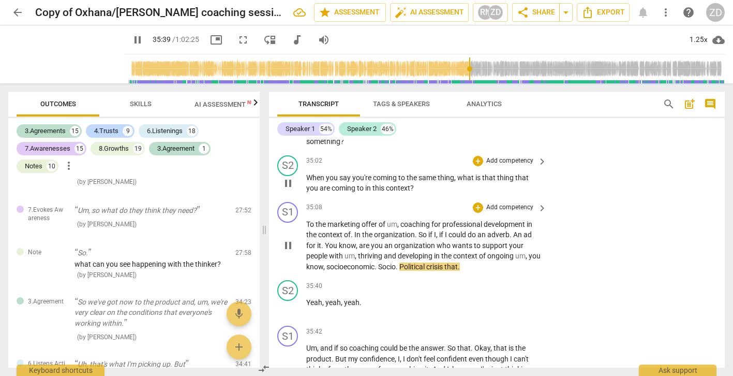
click at [290, 251] on span "pause" at bounding box center [288, 245] width 12 height 12
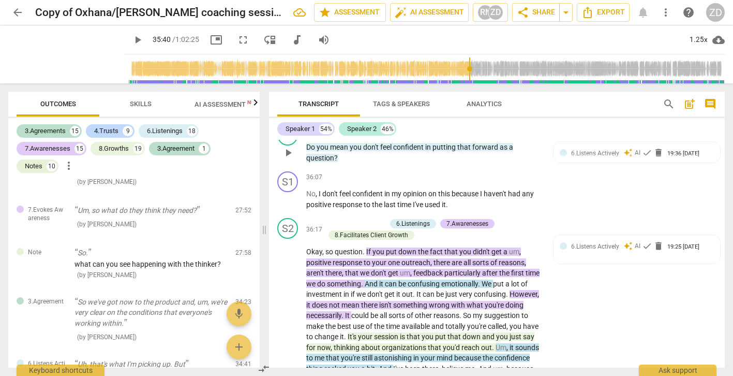
scroll to position [9501, 0]
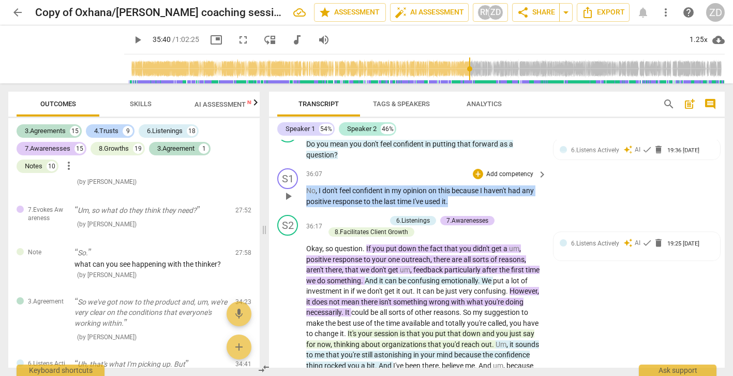
drag, startPoint x: 457, startPoint y: 223, endPoint x: 297, endPoint y: 205, distance: 160.8
click at [297, 205] on div "S1 play_arrow pause 36:07 + Add competency keyboard_arrow_right No , I don't fe…" at bounding box center [497, 187] width 456 height 47
click at [473, 209] on icon "button" at bounding box center [474, 208] width 6 height 7
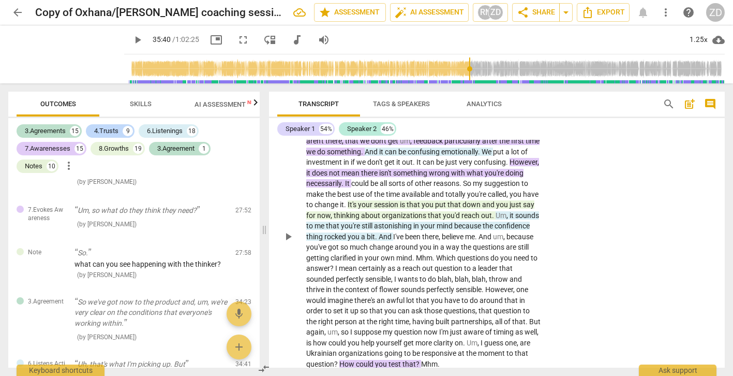
scroll to position [9632, 0]
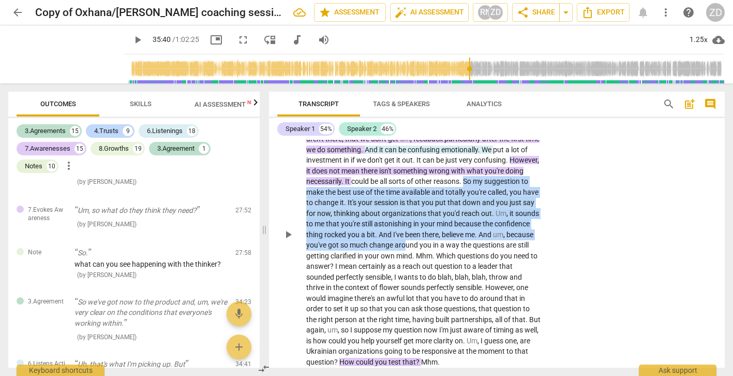
drag, startPoint x: 485, startPoint y: 204, endPoint x: 508, endPoint y: 274, distance: 73.4
click at [508, 274] on p "Okay , so question . If you put down the fact that you didn't get a um , positi…" at bounding box center [423, 239] width 235 height 255
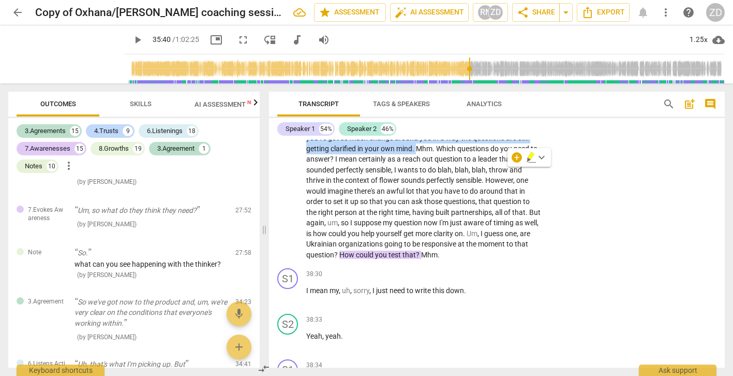
scroll to position [9741, 0]
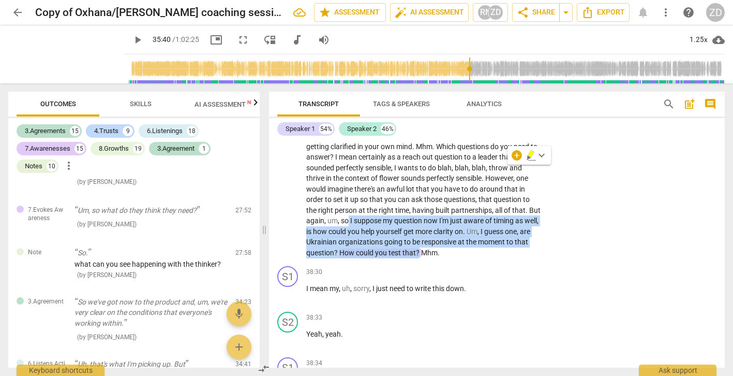
drag, startPoint x: 440, startPoint y: 243, endPoint x: 554, endPoint y: 272, distance: 117.9
click at [554, 262] on div "S2 play_arrow pause 36:17 + Add competency 6.Listenings 7.Awarenesses 8.Facilit…" at bounding box center [497, 116] width 456 height 291
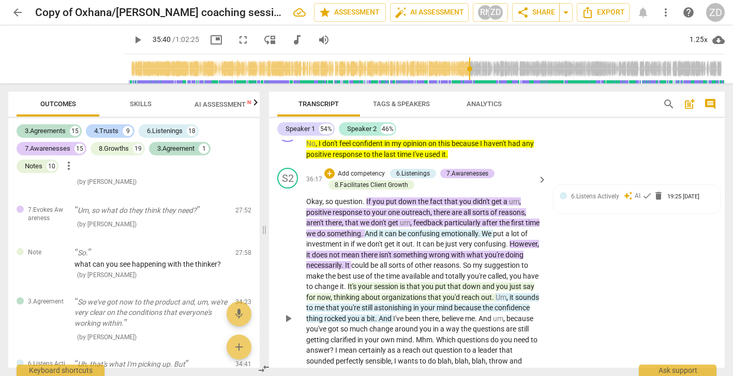
scroll to position [9547, 0]
click at [372, 179] on p "Add competency" at bounding box center [361, 174] width 49 height 9
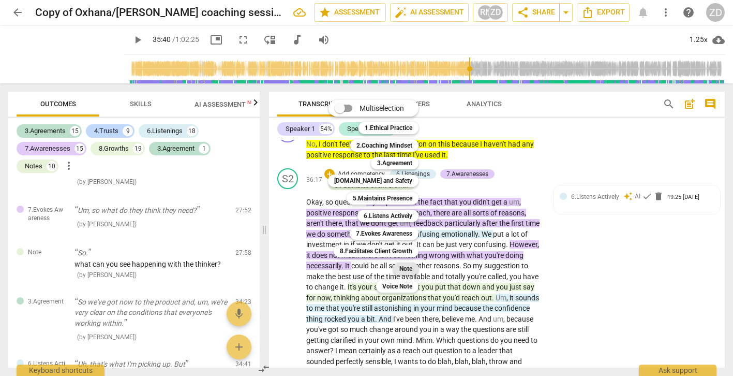
click at [403, 265] on b "Note" at bounding box center [405, 268] width 13 height 12
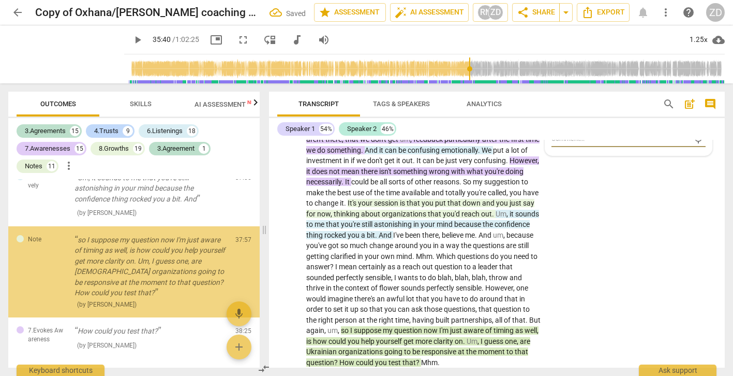
scroll to position [3945, 0]
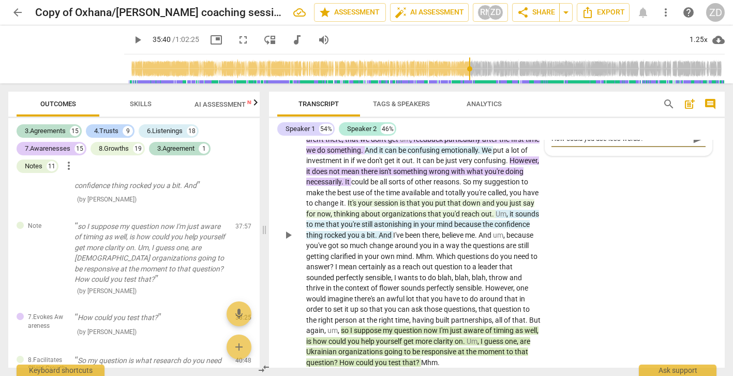
click at [693, 144] on span "send" at bounding box center [698, 138] width 11 height 11
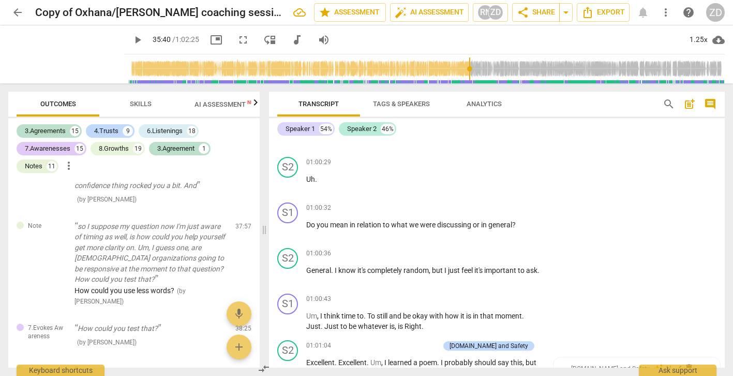
scroll to position [16972, 0]
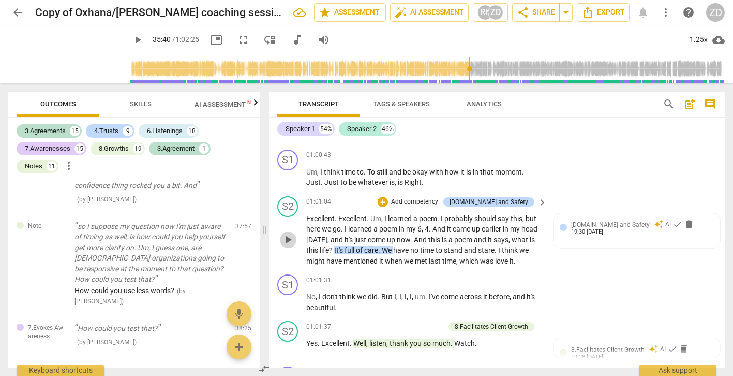
click at [290, 246] on span "play_arrow" at bounding box center [288, 239] width 12 height 12
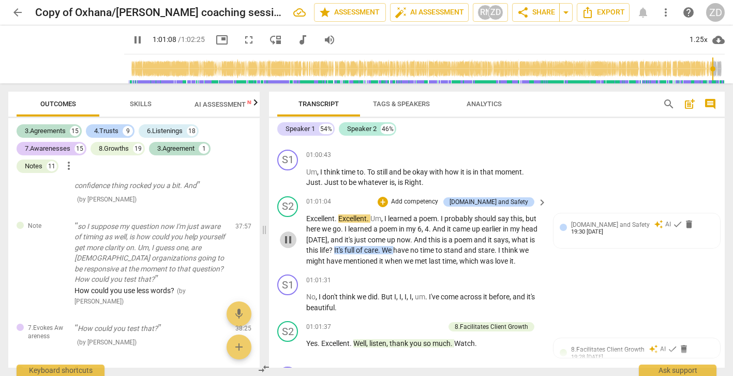
click at [290, 246] on span "pause" at bounding box center [288, 239] width 12 height 12
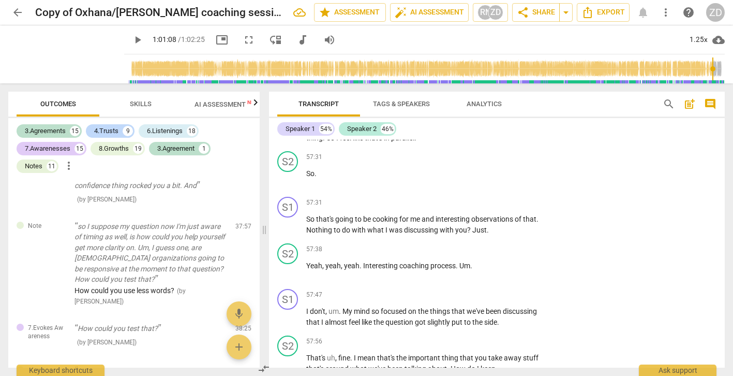
scroll to position [15774, 0]
click at [292, 230] on span "play_arrow" at bounding box center [288, 223] width 12 height 12
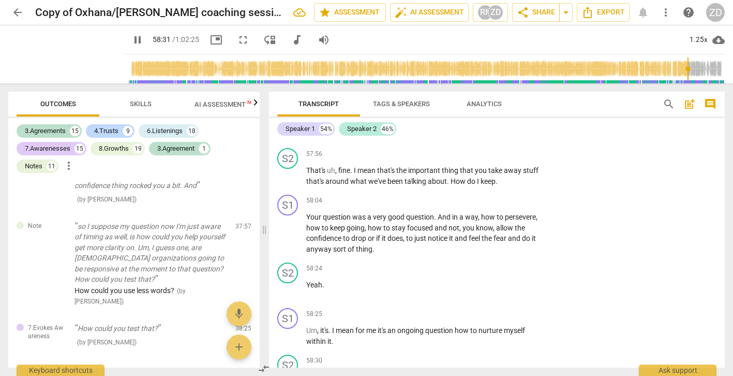
scroll to position [16203, 0]
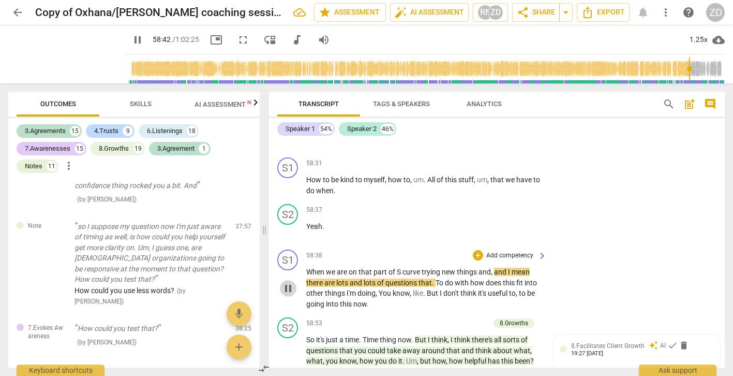
click at [289, 294] on span "pause" at bounding box center [288, 288] width 12 height 12
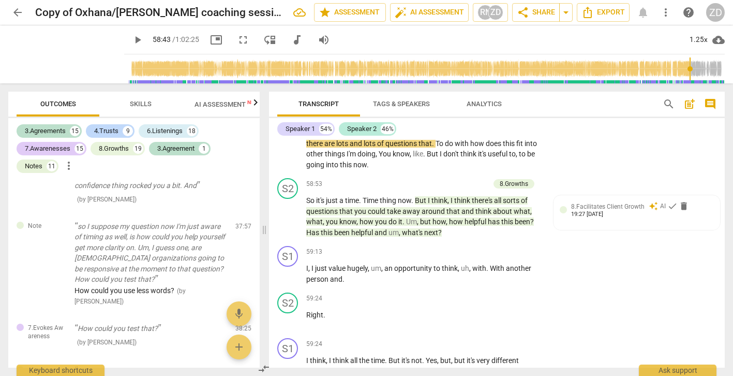
scroll to position [16345, 0]
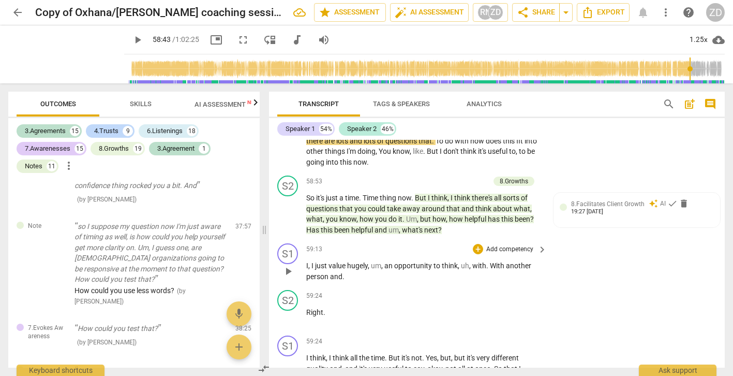
click at [286, 277] on span "play_arrow" at bounding box center [288, 271] width 12 height 12
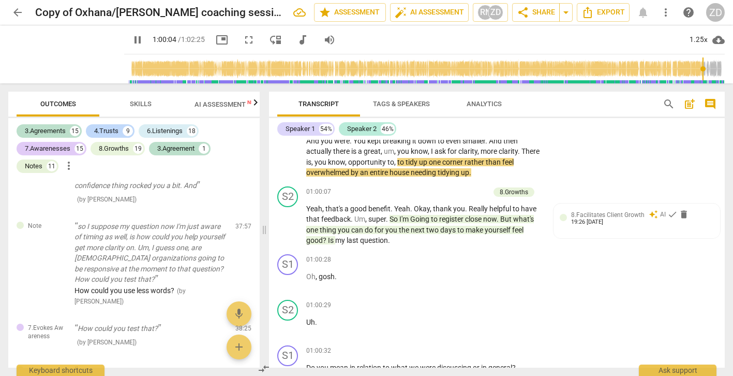
scroll to position [16686, 0]
click at [290, 162] on span "pause" at bounding box center [288, 156] width 12 height 12
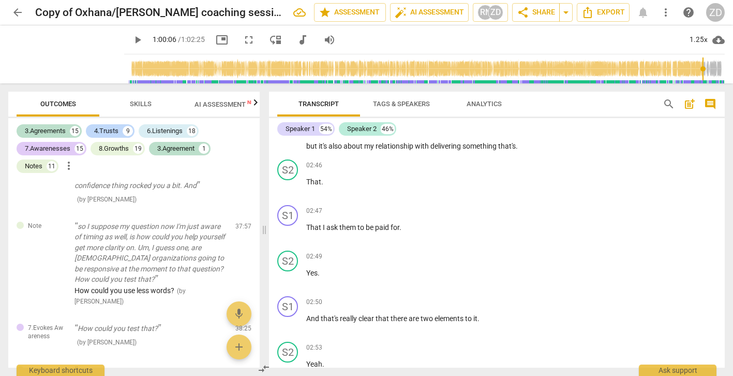
scroll to position [0, 0]
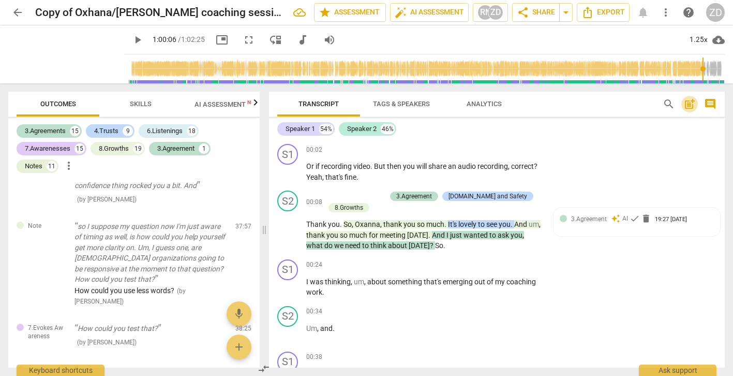
click at [691, 107] on span "post_add" at bounding box center [689, 104] width 12 height 12
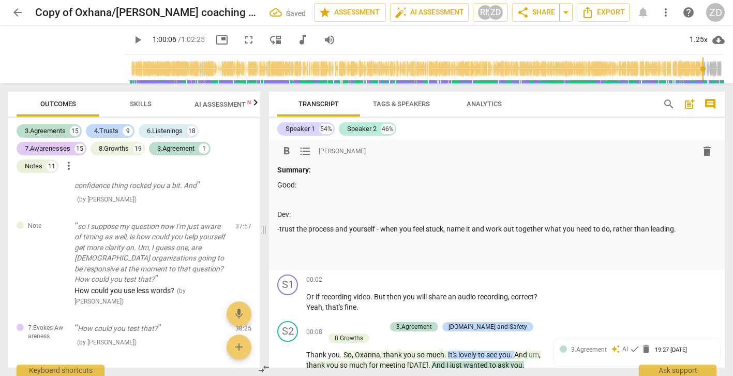
click at [278, 198] on p at bounding box center [496, 199] width 439 height 11
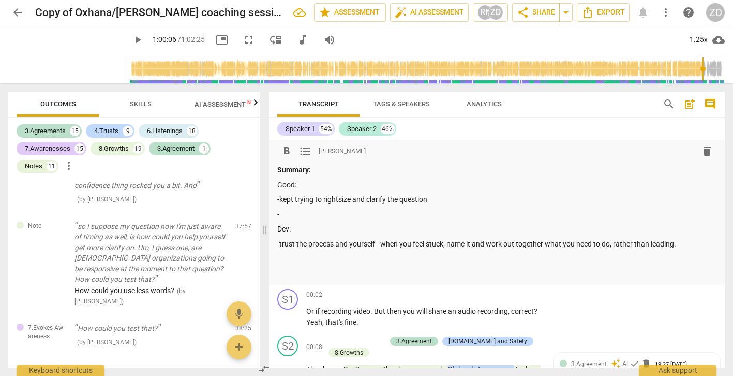
click at [583, 256] on p at bounding box center [496, 258] width 439 height 11
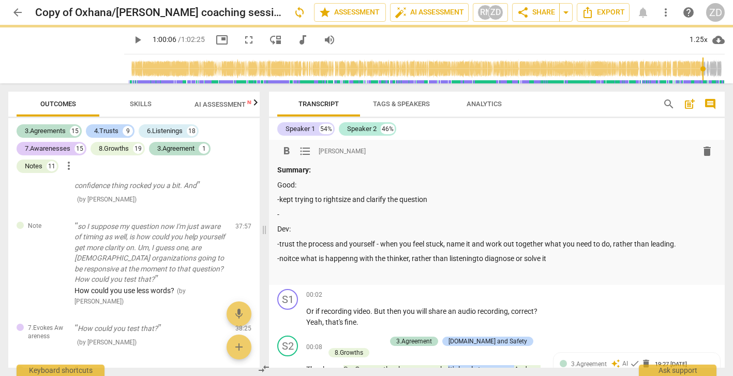
click at [285, 257] on p "-noitce what is happenng with the thinker, rather than listeningto diagnose or …" at bounding box center [496, 258] width 439 height 11
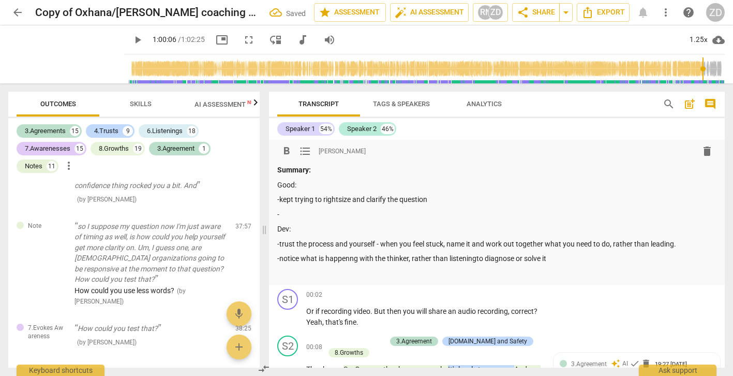
click at [338, 258] on p "-notice what is happenng with the thinker, rather than listeningto diagnose or …" at bounding box center [496, 258] width 439 height 11
click at [558, 258] on p "-notice what is happening with the thinker, rather than listening to diagnose o…" at bounding box center [496, 258] width 439 height 11
click at [410, 259] on p "-notice what is happening with the thinker, rather than listening to diagnose o…" at bounding box center [496, 258] width 439 height 11
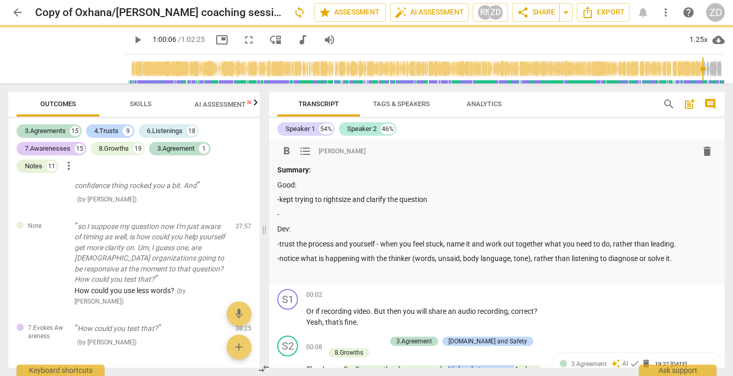
click at [677, 257] on p "-notice what is happening with the thinker (words, unsaid, body language, tone)…" at bounding box center [496, 258] width 439 height 11
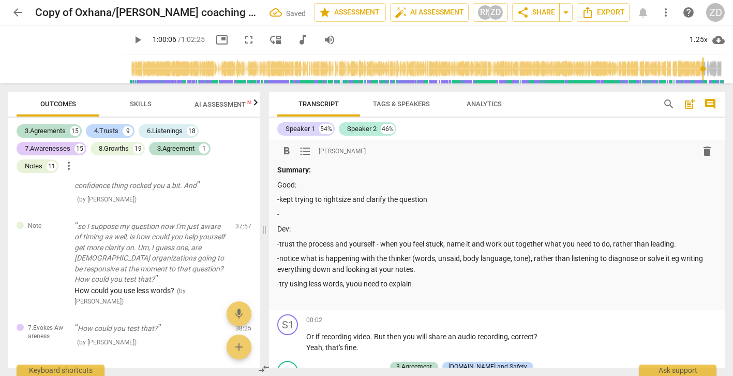
click at [351, 285] on p "-try using less words, yuou need to explain" at bounding box center [496, 283] width 439 height 11
click at [414, 281] on p "-try using less words, you need to explain" at bounding box center [496, 283] width 439 height 11
click at [517, 283] on p "-try using less words, you need to explain - the less you say the more the thni…" at bounding box center [496, 283] width 439 height 11
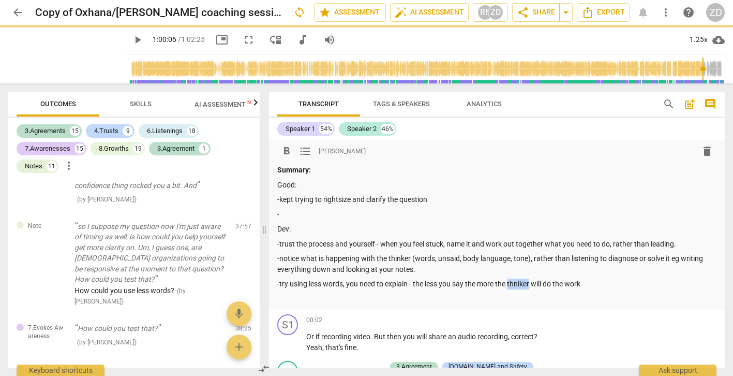
click at [517, 283] on p "-try using less words, you need to explain - the less you say the more the thni…" at bounding box center [496, 283] width 439 height 11
click at [295, 216] on p "-" at bounding box center [496, 214] width 439 height 11
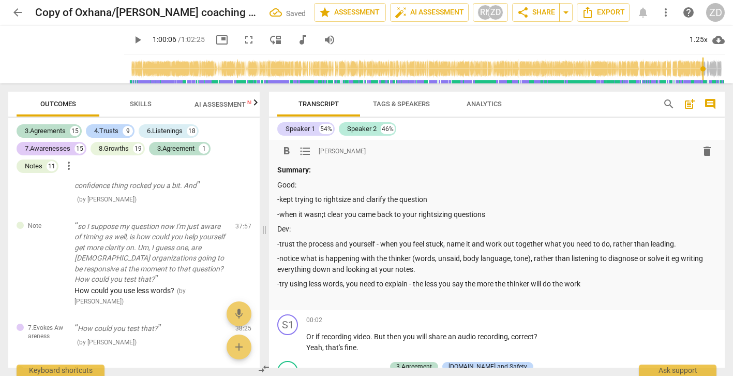
click at [319, 214] on p "-when it wasn;t clear you came back to your rightsizing questions" at bounding box center [496, 214] width 439 height 11
click at [317, 215] on p "-when it wasn;t clear you came back to your rightsizing questions" at bounding box center [496, 214] width 439 height 11
drag, startPoint x: 325, startPoint y: 214, endPoint x: 306, endPoint y: 215, distance: 19.7
click at [306, 215] on p "-when it wasn;t clear you came back to your rightsizing questions" at bounding box center [496, 214] width 439 height 11
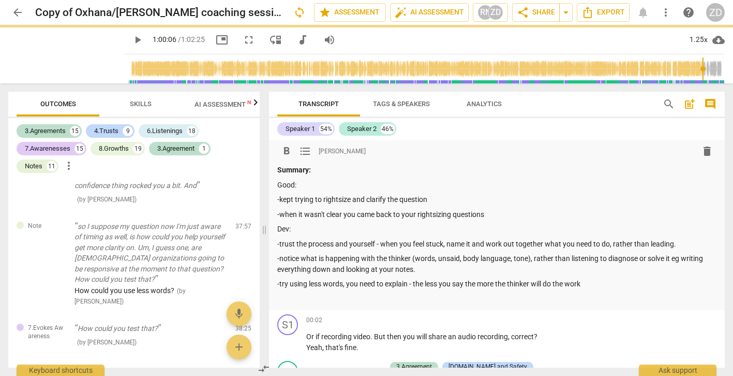
click at [344, 216] on p "-when it wasn't clear you came back to your rightsizing questions" at bounding box center [496, 214] width 439 height 11
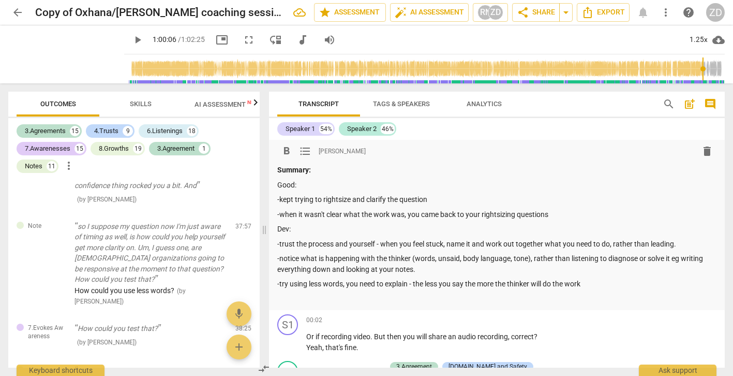
click at [550, 214] on p "-when it wasn't clear what the work was, you came back to your rightsizing ques…" at bounding box center [496, 214] width 439 height 11
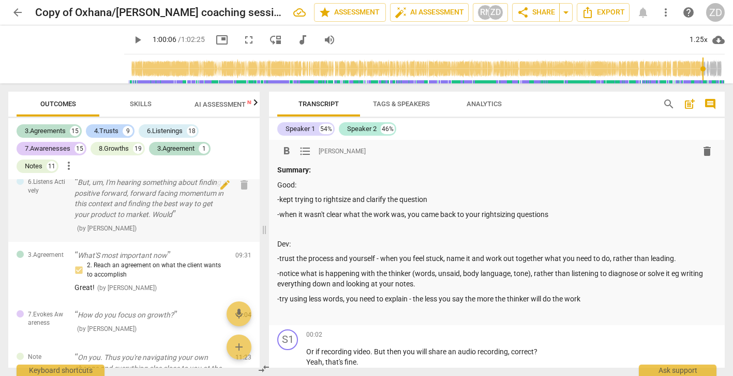
scroll to position [592, 0]
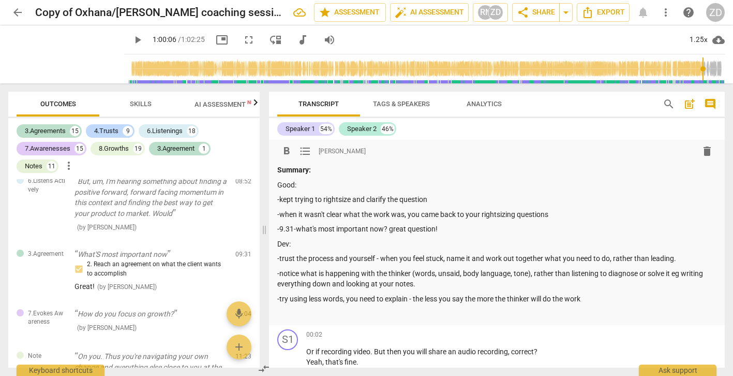
click at [426, 283] on p "-notice what is happening with the thinker (words, unsaid, body language, tone)…" at bounding box center [496, 278] width 439 height 21
click at [557, 212] on p "-when it wasn't clear what the work was, you came back to your rightsizing ques…" at bounding box center [496, 214] width 439 height 11
click at [406, 215] on p "-when it wasn't clear what the work was, you came back to your rightsizing ques…" at bounding box center [496, 214] width 439 height 11
click at [430, 215] on p "-when it wasn't clear what the work was, even hlafway through, you came back to…" at bounding box center [496, 214] width 439 height 11
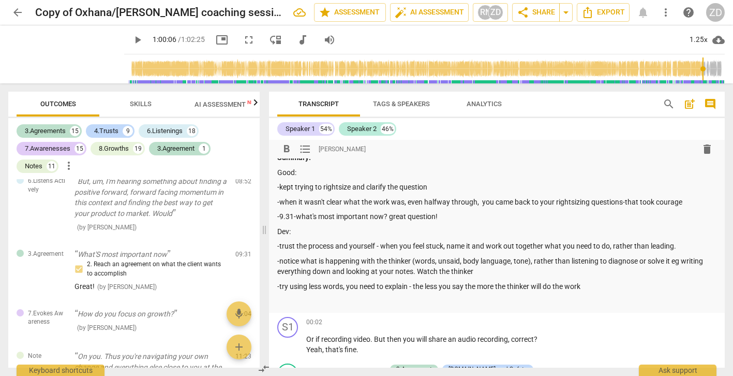
scroll to position [0, 0]
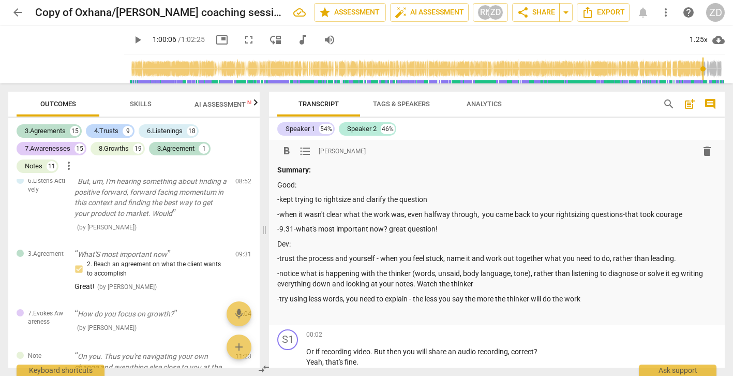
click at [715, 13] on div "ZD" at bounding box center [715, 12] width 19 height 19
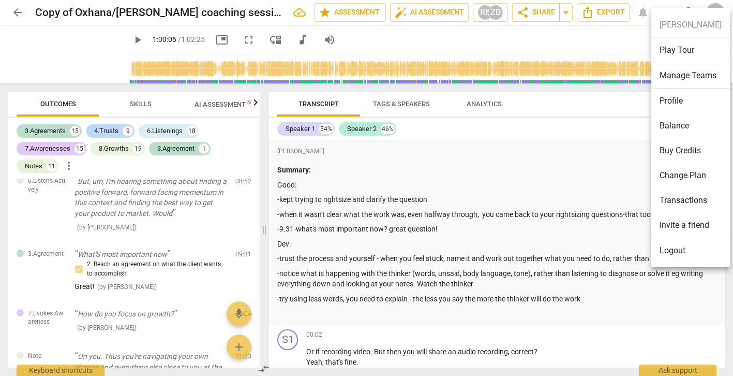
click at [672, 252] on li "Logout" at bounding box center [690, 250] width 79 height 25
